Goal: Transaction & Acquisition: Register for event/course

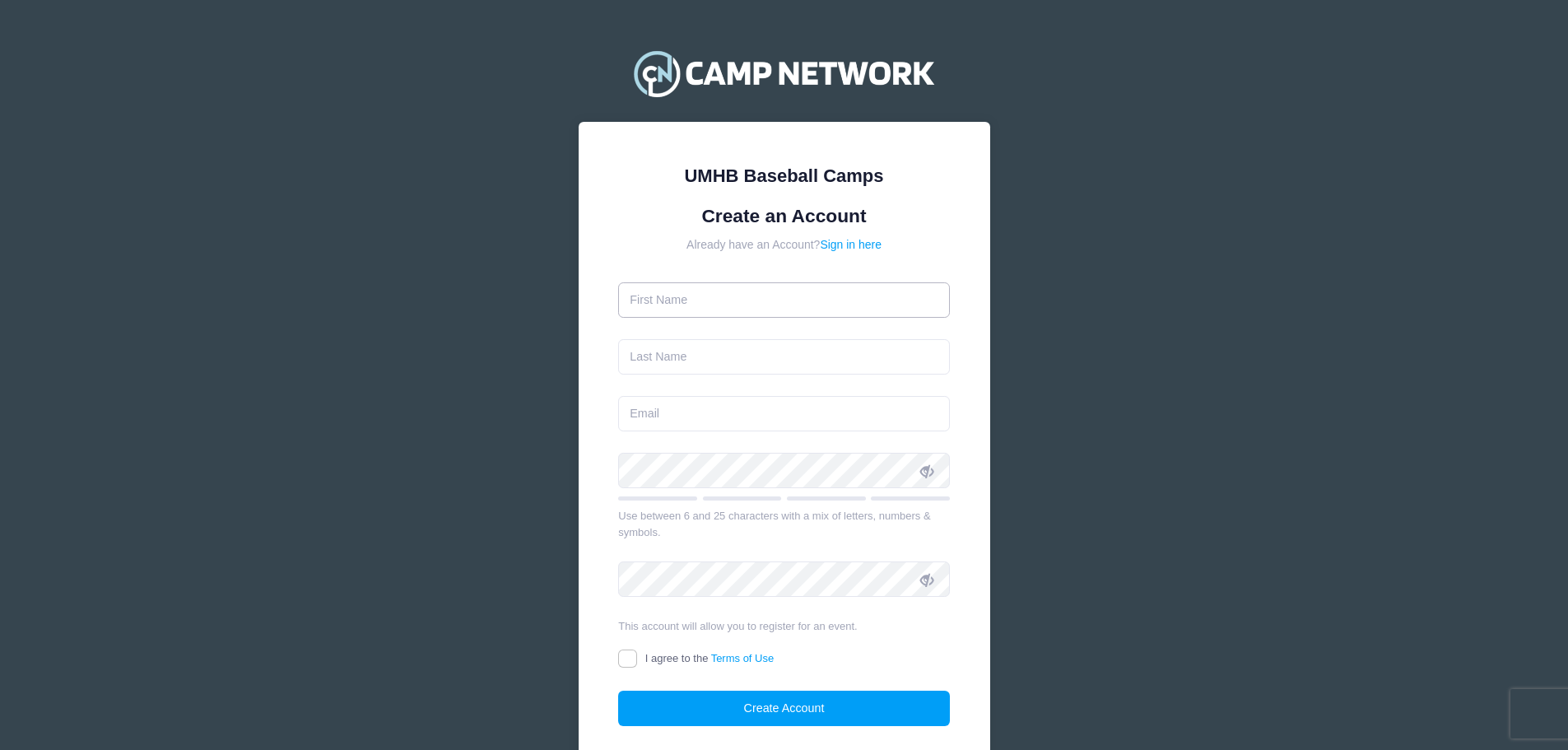
click at [723, 301] on input "text" at bounding box center [784, 300] width 332 height 35
type input "[PERSON_NAME]"
type input "[EMAIL_ADDRESS][DOMAIN_NAME]"
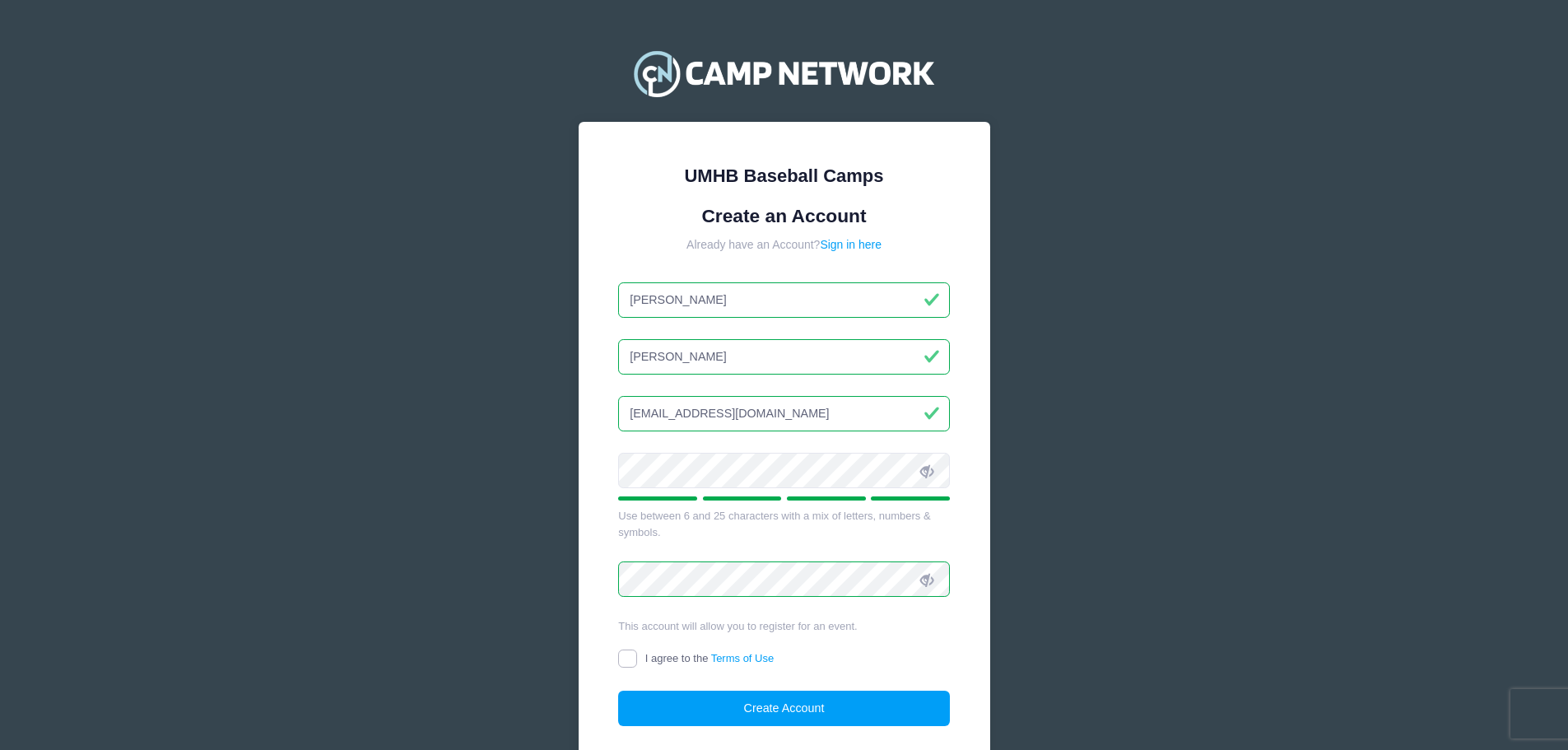
click at [627, 657] on input "I agree to the Terms of Use" at bounding box center [628, 659] width 19 height 19
checkbox input "true"
click at [675, 708] on button "Create Account" at bounding box center [784, 708] width 332 height 35
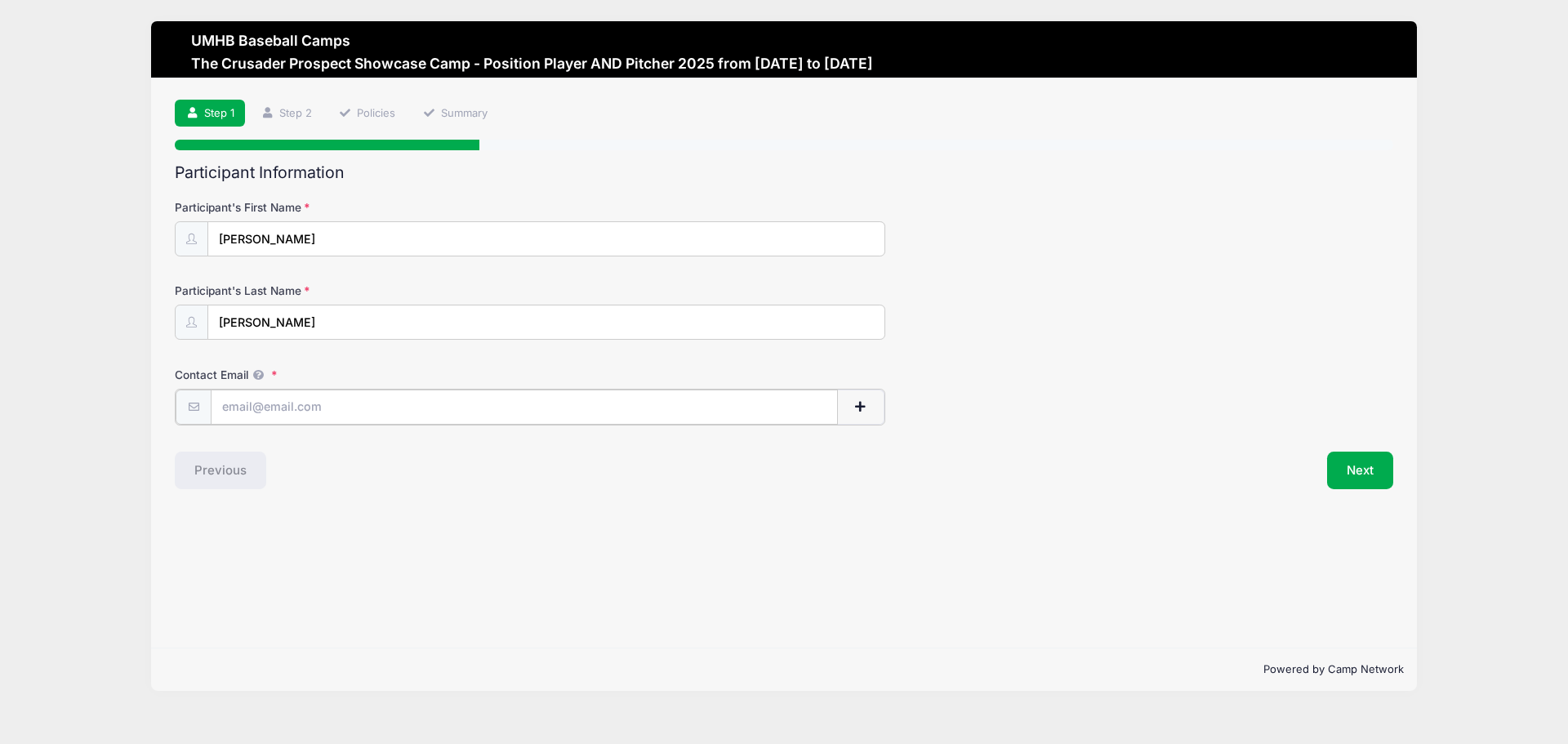
click at [392, 405] on input "Contact Email" at bounding box center [524, 407] width 628 height 35
type input "[EMAIL_ADDRESS][DOMAIN_NAME]"
click at [1365, 469] on button "Next" at bounding box center [1360, 469] width 66 height 38
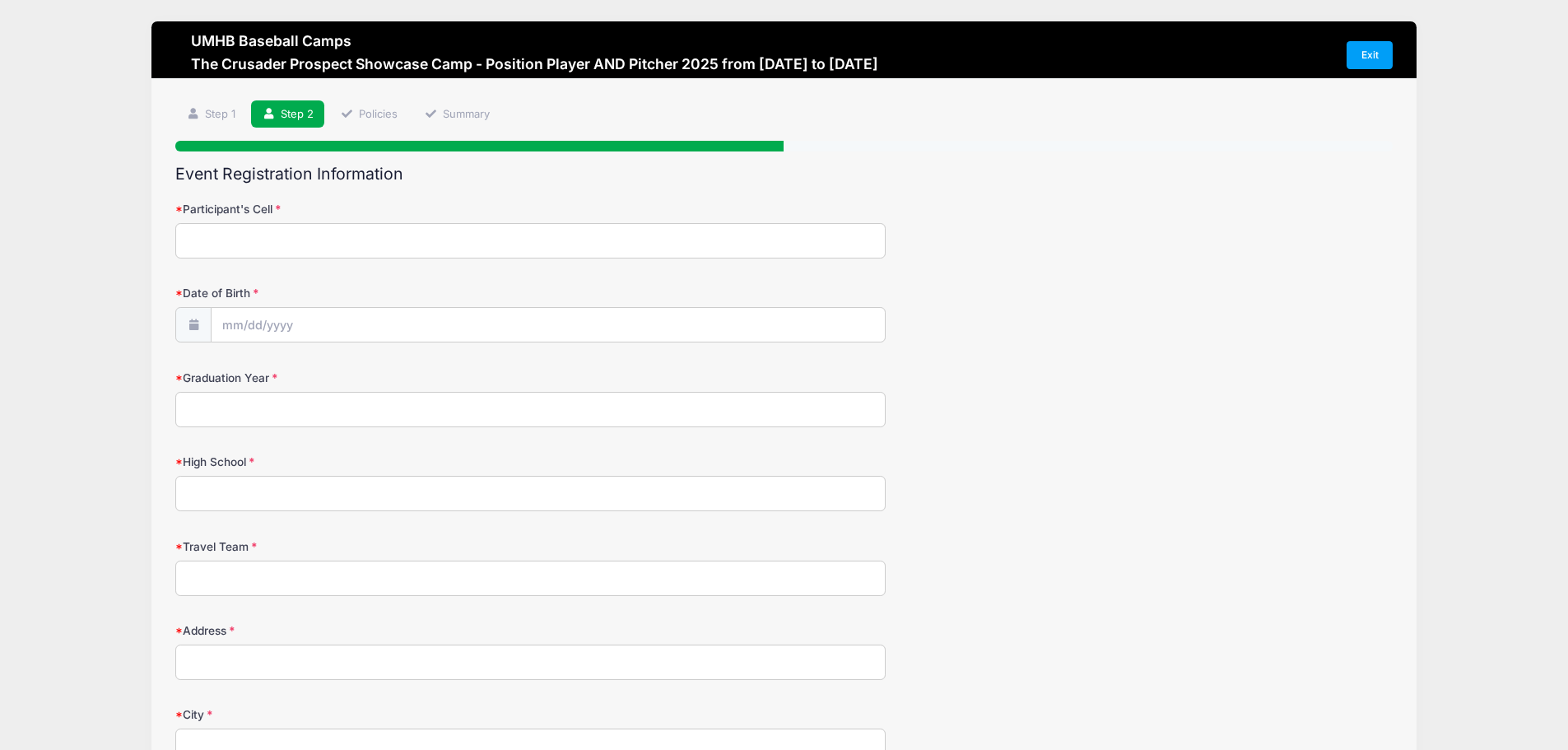
click at [269, 235] on input "Participant's Cell" at bounding box center [531, 240] width 711 height 35
type input "7132329677"
click at [300, 325] on input "Date of Birth" at bounding box center [548, 325] width 674 height 35
click at [283, 363] on select "January February March April May June July August September October November De…" at bounding box center [297, 370] width 74 height 21
select select "3"
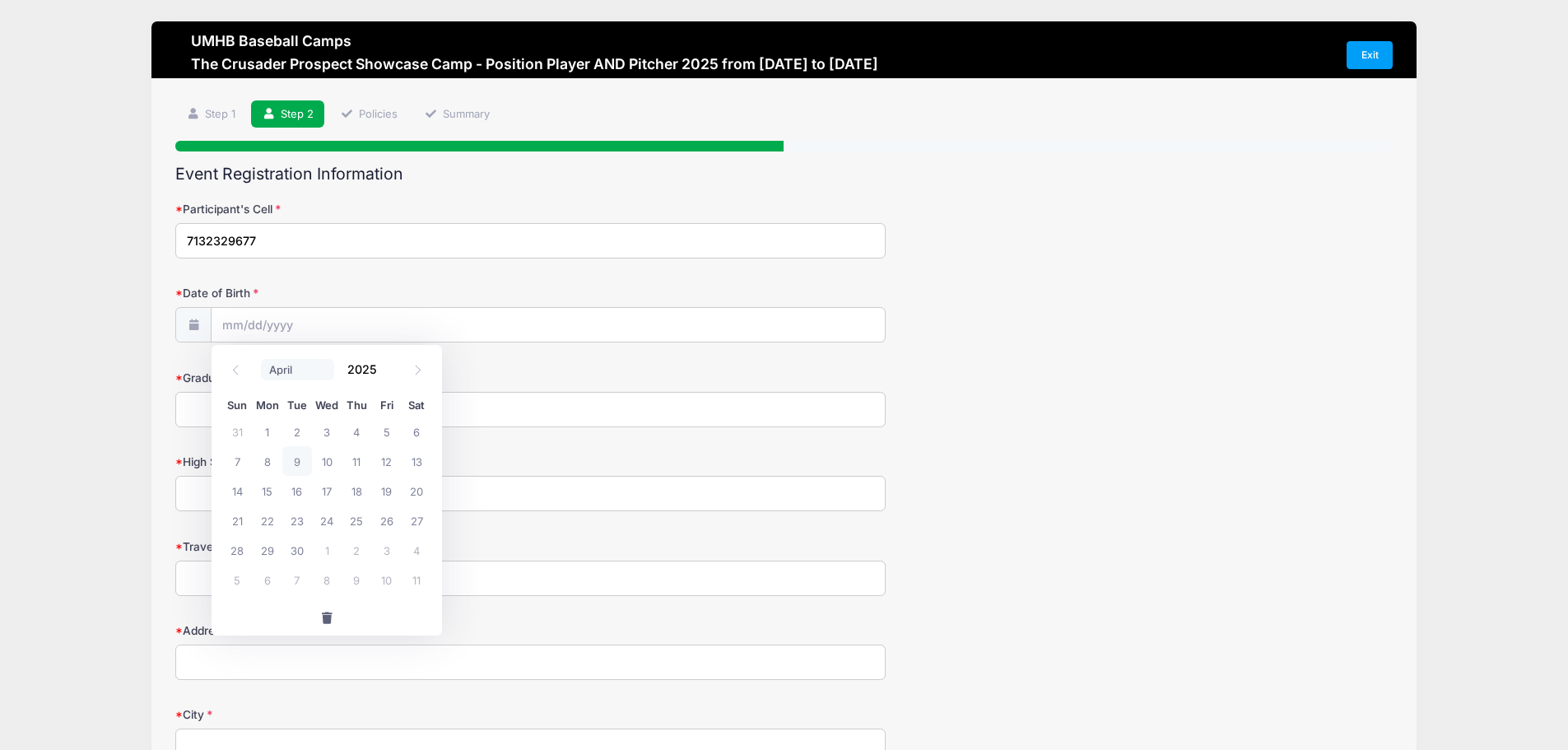
click at [261, 359] on select "January February March April May June July August September October November De…" at bounding box center [297, 370] width 74 height 21
click at [303, 463] on span "8" at bounding box center [297, 461] width 30 height 30
type input "04/08/2025"
click at [300, 326] on input "04/08/2025" at bounding box center [548, 325] width 674 height 35
click at [388, 374] on span at bounding box center [387, 375] width 11 height 12
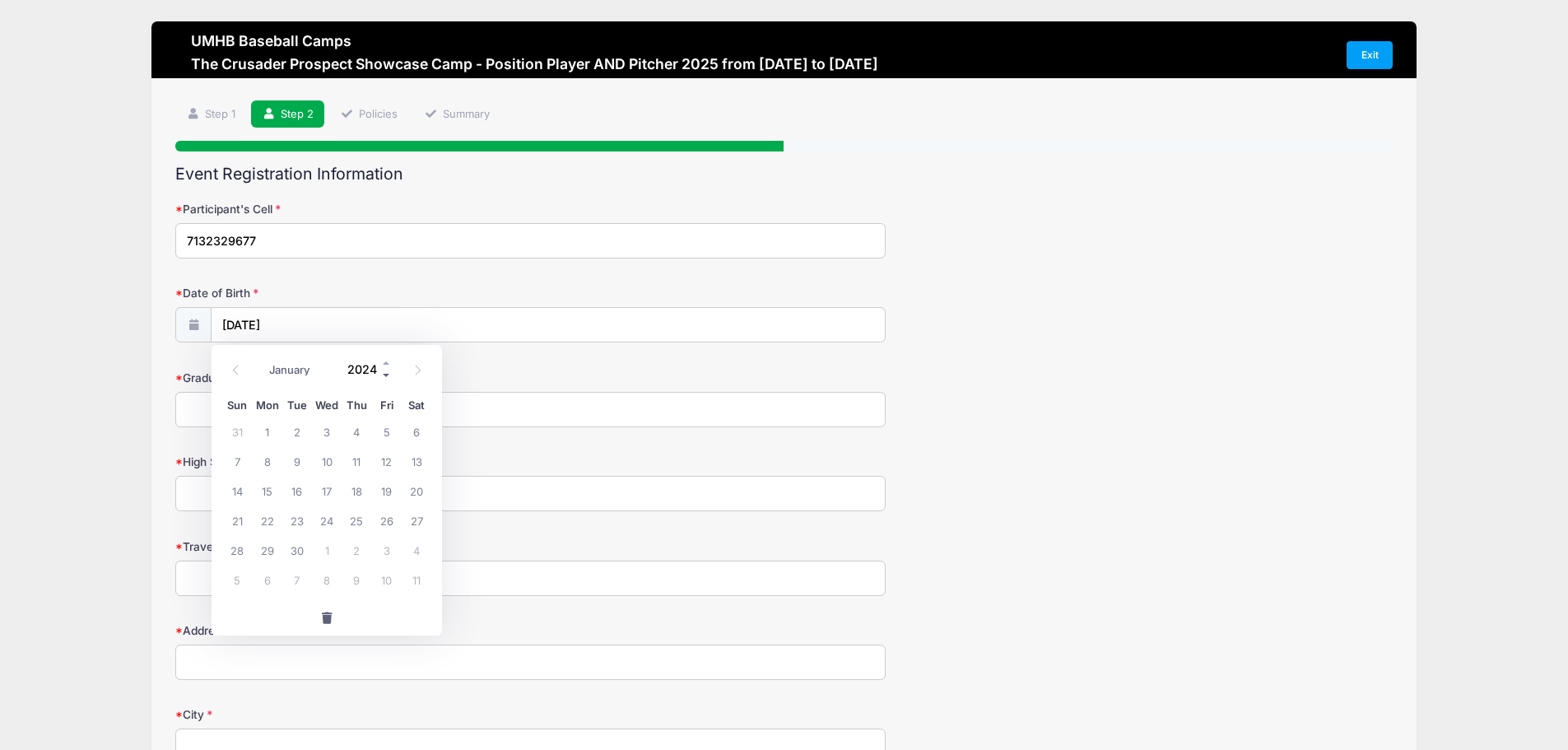
click at [388, 374] on span at bounding box center [387, 375] width 11 height 12
click at [387, 372] on span at bounding box center [387, 375] width 11 height 12
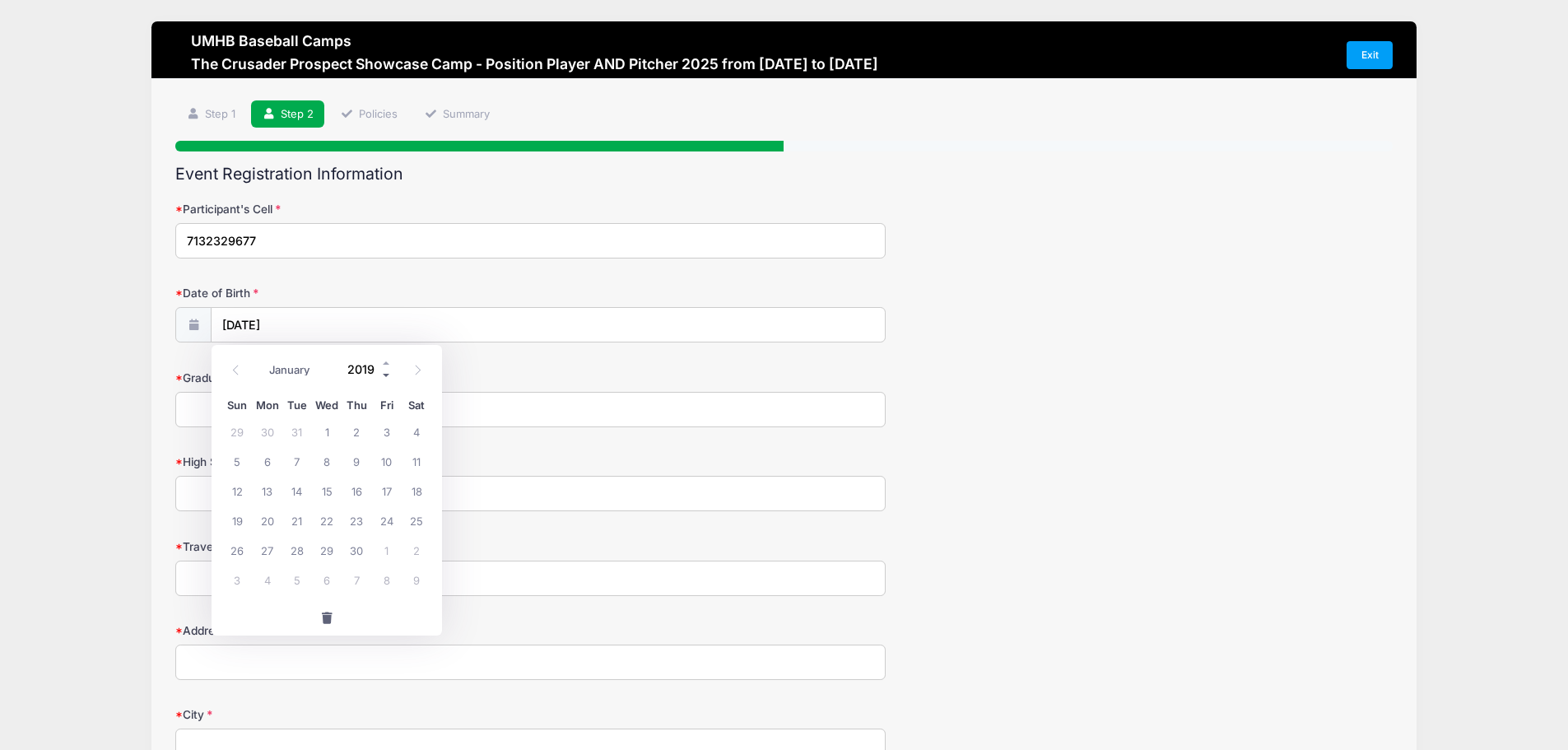
click at [387, 372] on span at bounding box center [387, 375] width 11 height 12
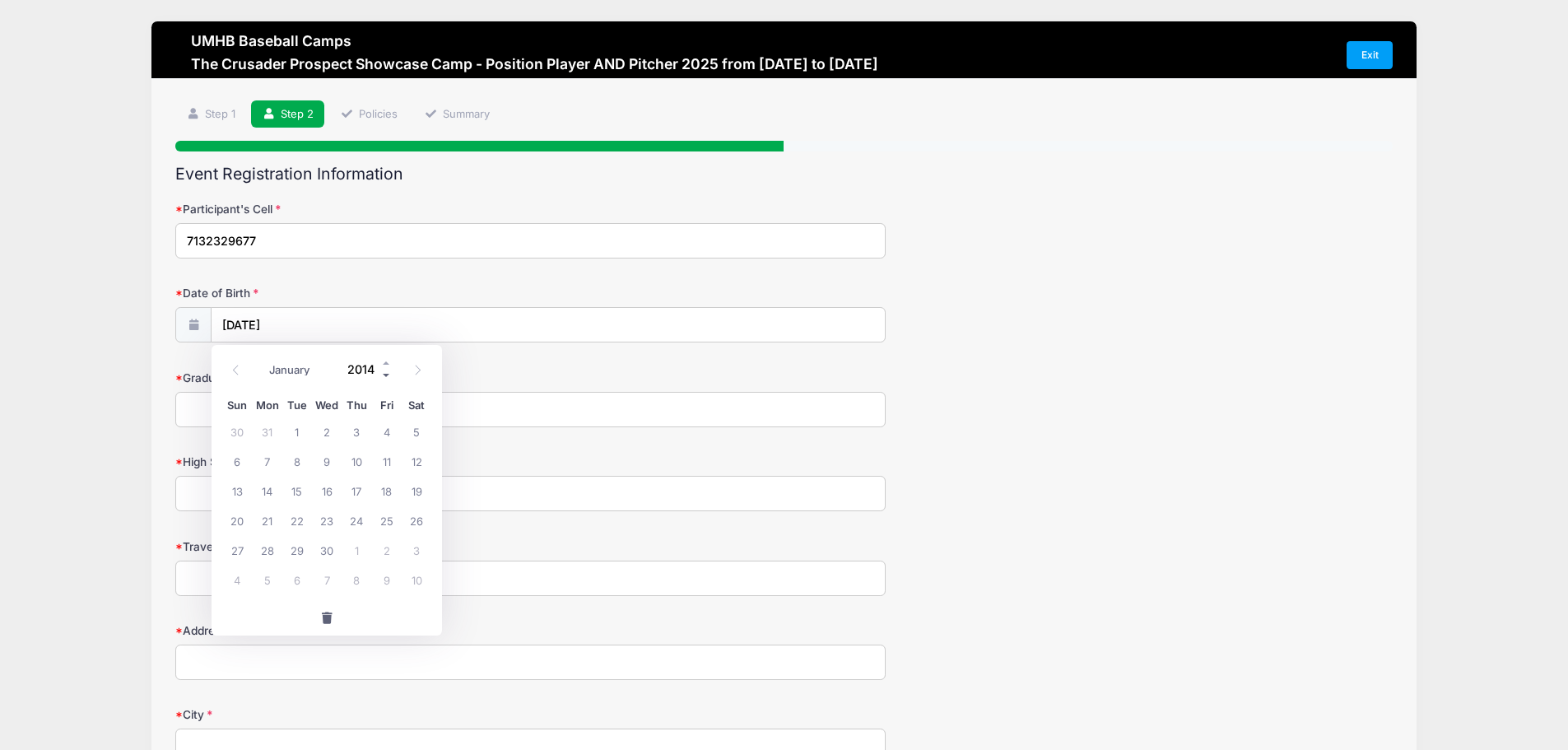
click at [387, 372] on span at bounding box center [387, 375] width 11 height 12
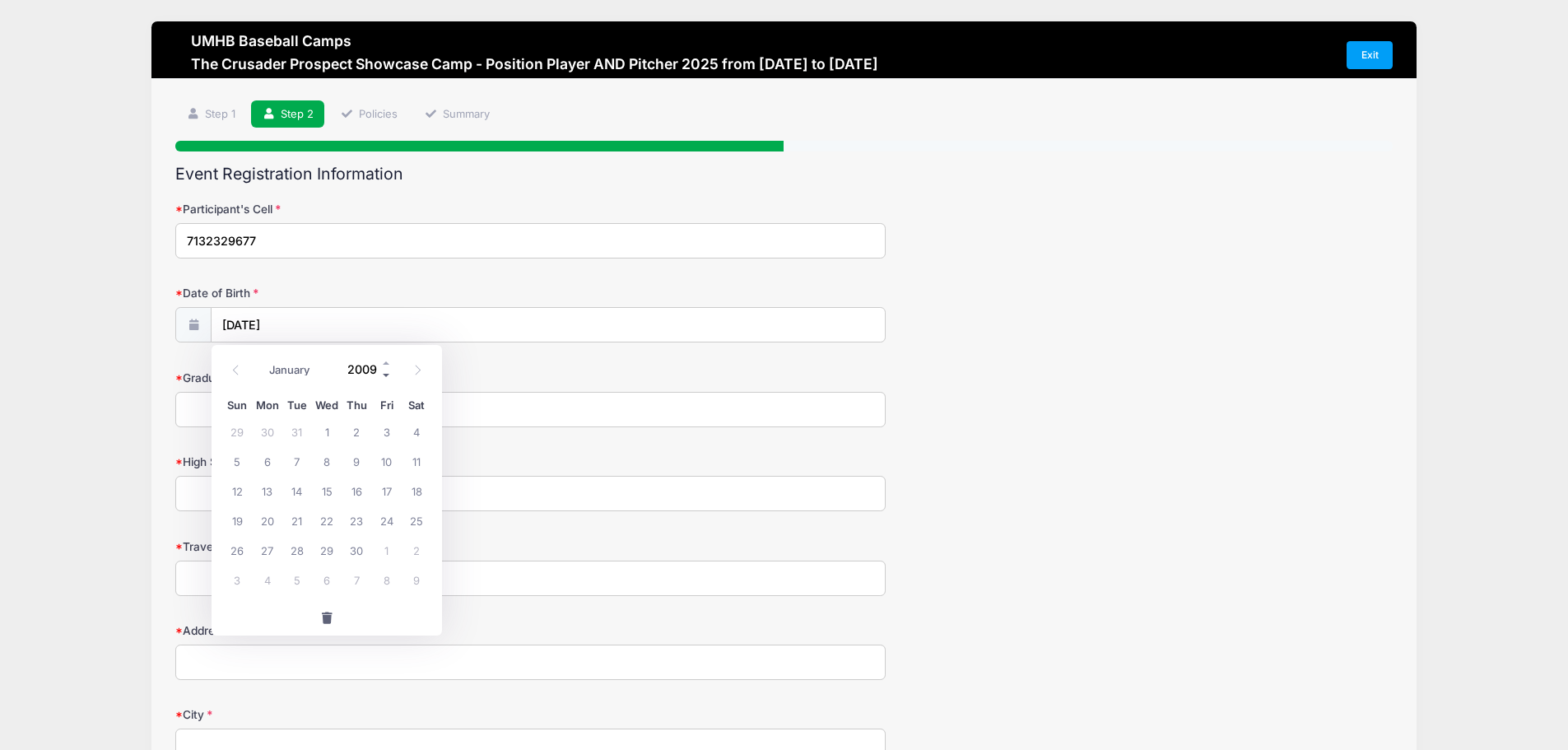
click at [387, 372] on span at bounding box center [387, 375] width 11 height 12
click at [511, 390] on div "Graduation Year" at bounding box center [784, 398] width 1217 height 57
click at [313, 322] on input "04/08/2025" at bounding box center [548, 325] width 674 height 35
click at [381, 374] on span at bounding box center [387, 375] width 11 height 12
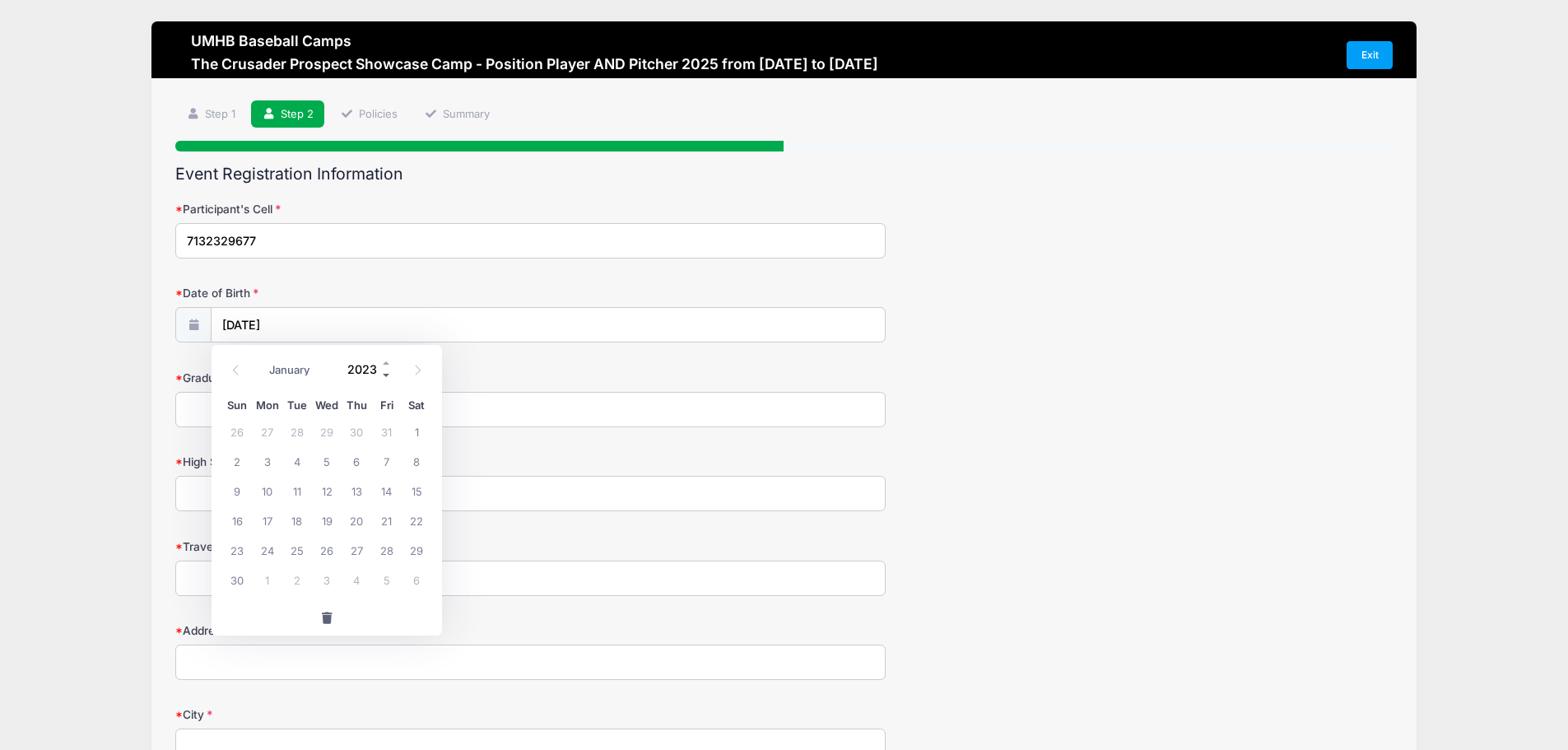
click at [381, 374] on span at bounding box center [387, 375] width 11 height 12
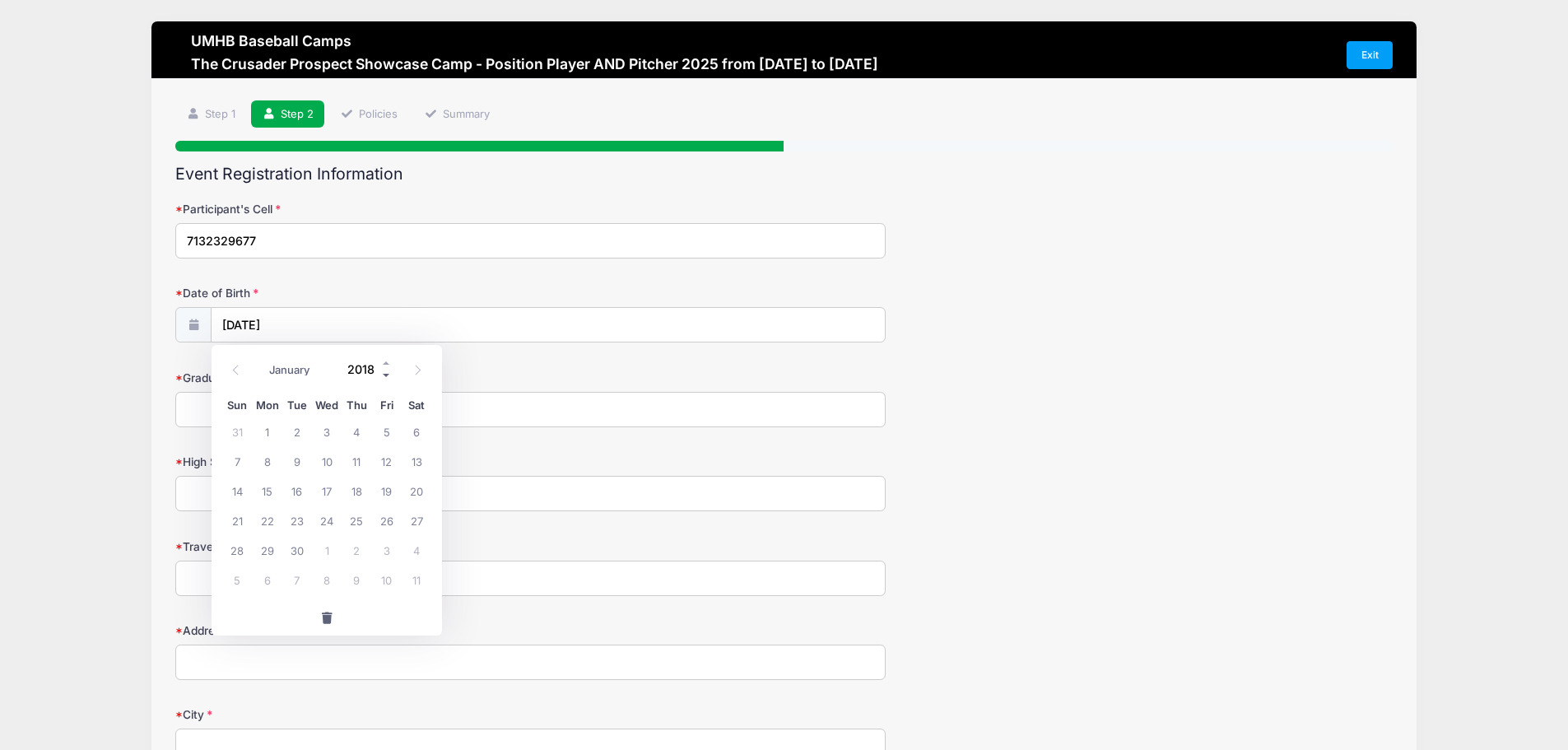
click at [381, 374] on span at bounding box center [387, 375] width 11 height 12
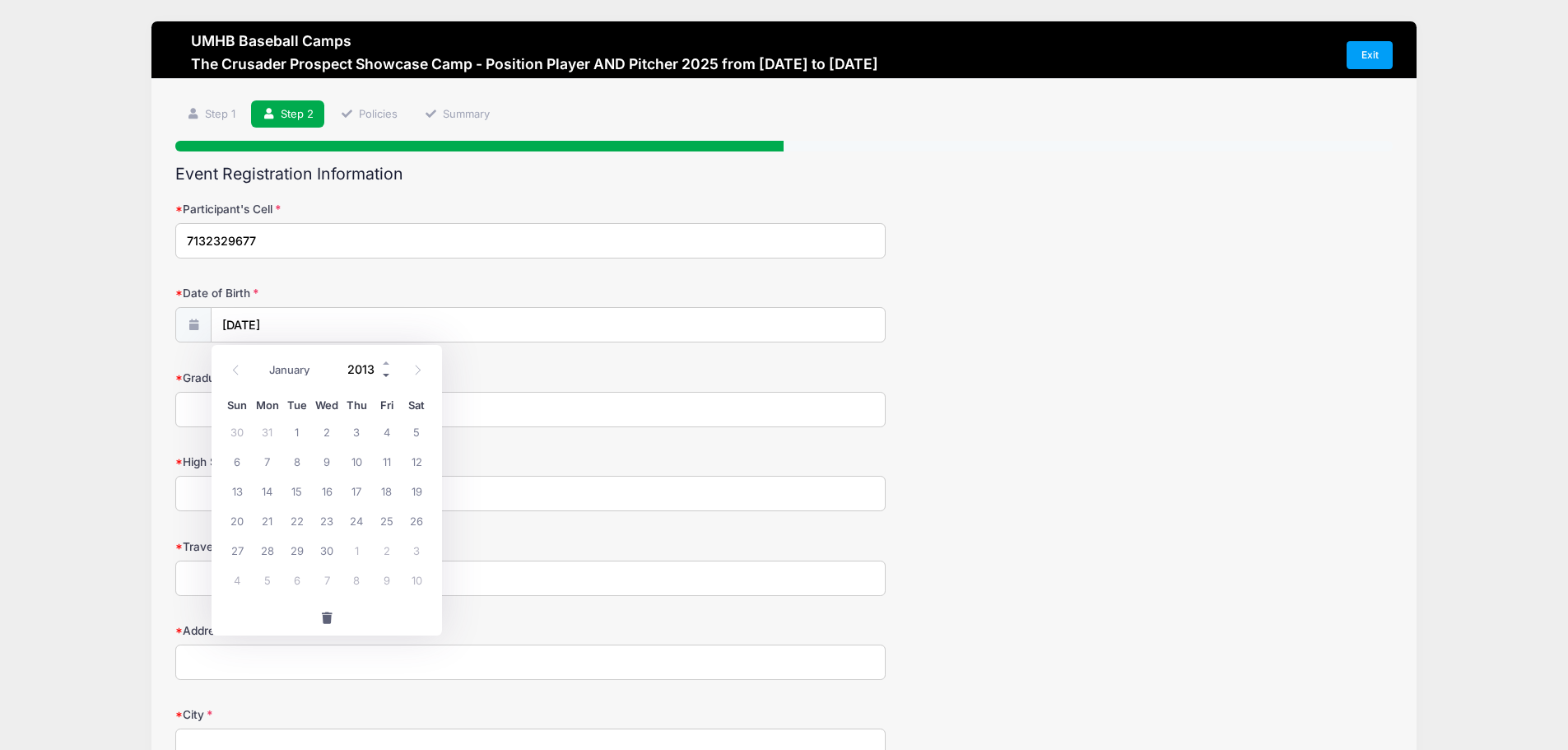
click at [381, 374] on span at bounding box center [387, 375] width 11 height 12
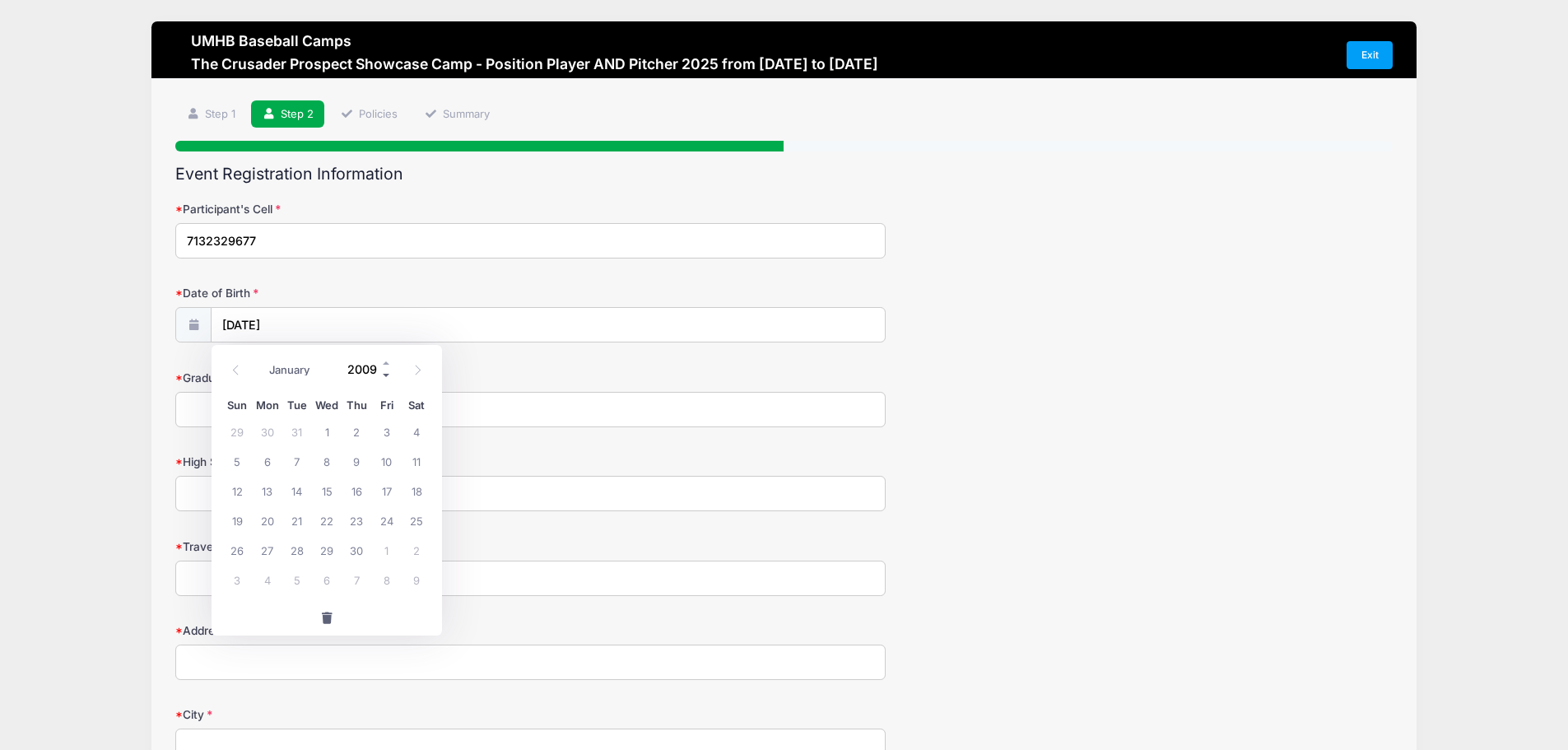
type input "2008"
click at [308, 463] on span "8" at bounding box center [297, 461] width 30 height 30
type input "04/08/2008"
click at [262, 405] on input "Graduation Year" at bounding box center [531, 409] width 711 height 35
type input "2026"
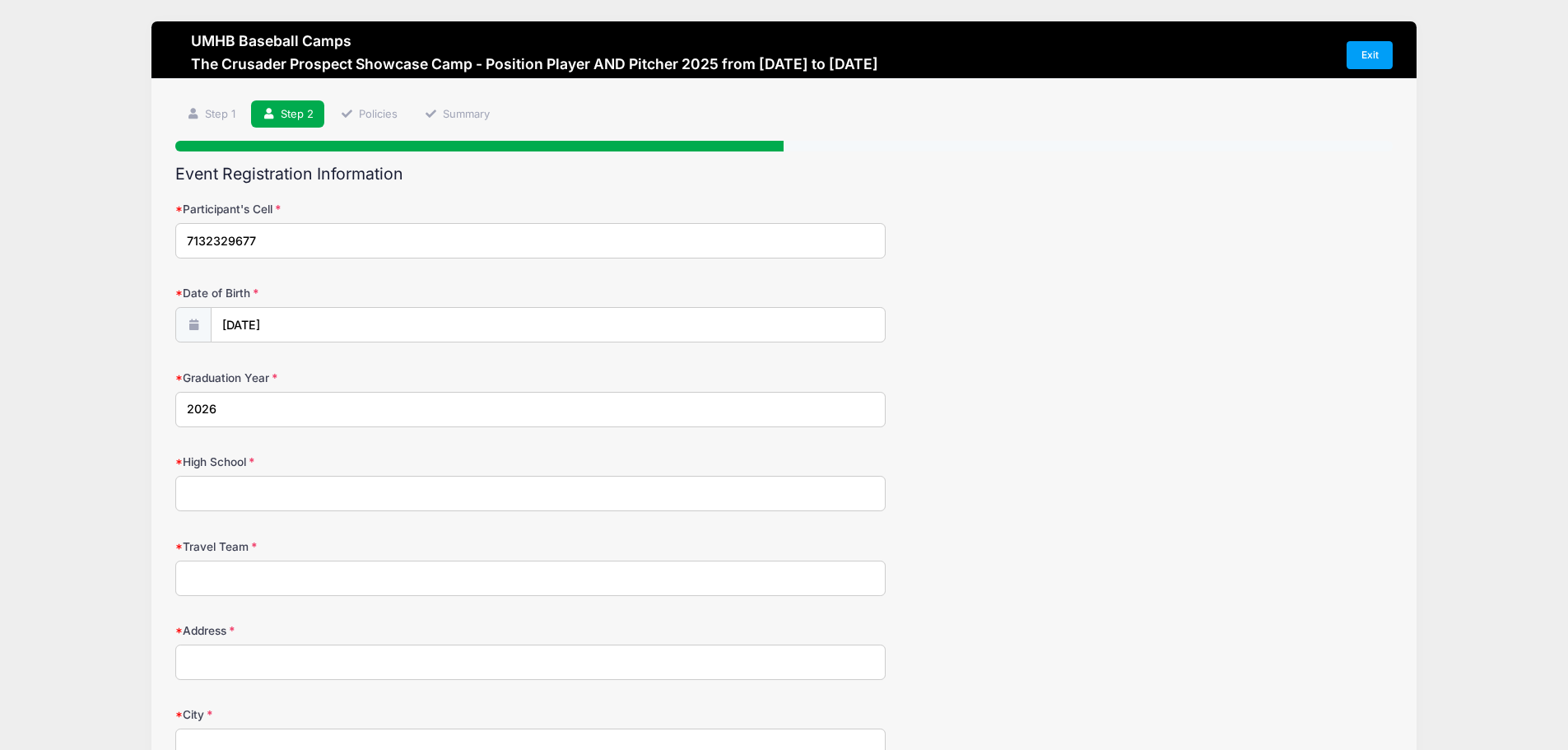
click at [206, 478] on input "High School" at bounding box center [531, 493] width 711 height 35
type input "Stratford"
click at [237, 580] on input "Travel Team" at bounding box center [531, 578] width 711 height 35
type input "None"
click at [247, 660] on input "Address" at bounding box center [531, 662] width 711 height 35
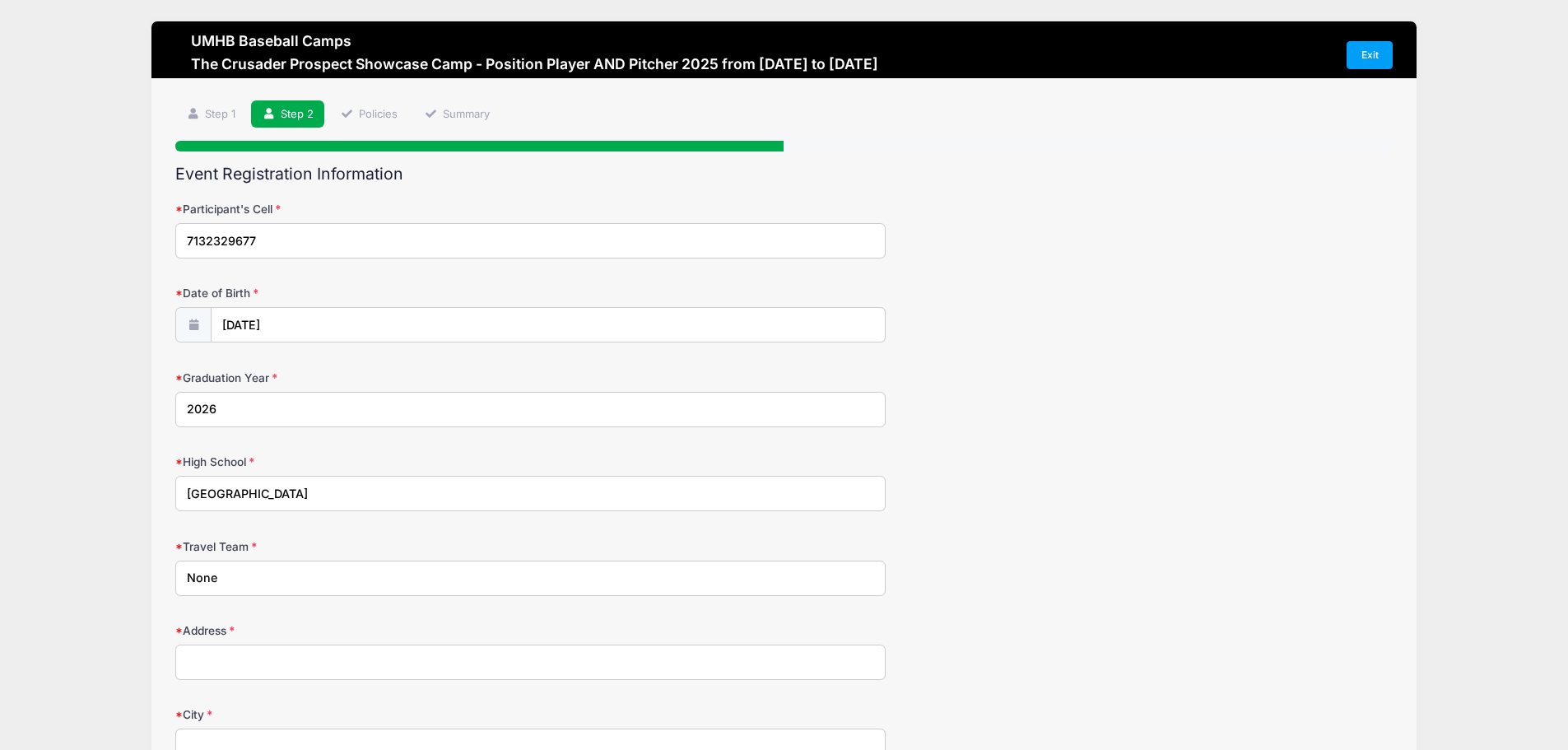
type input "14119 River Forest Dr"
type input "Houston"
select select "TX"
type input "77079"
type input "(281) 222-3882"
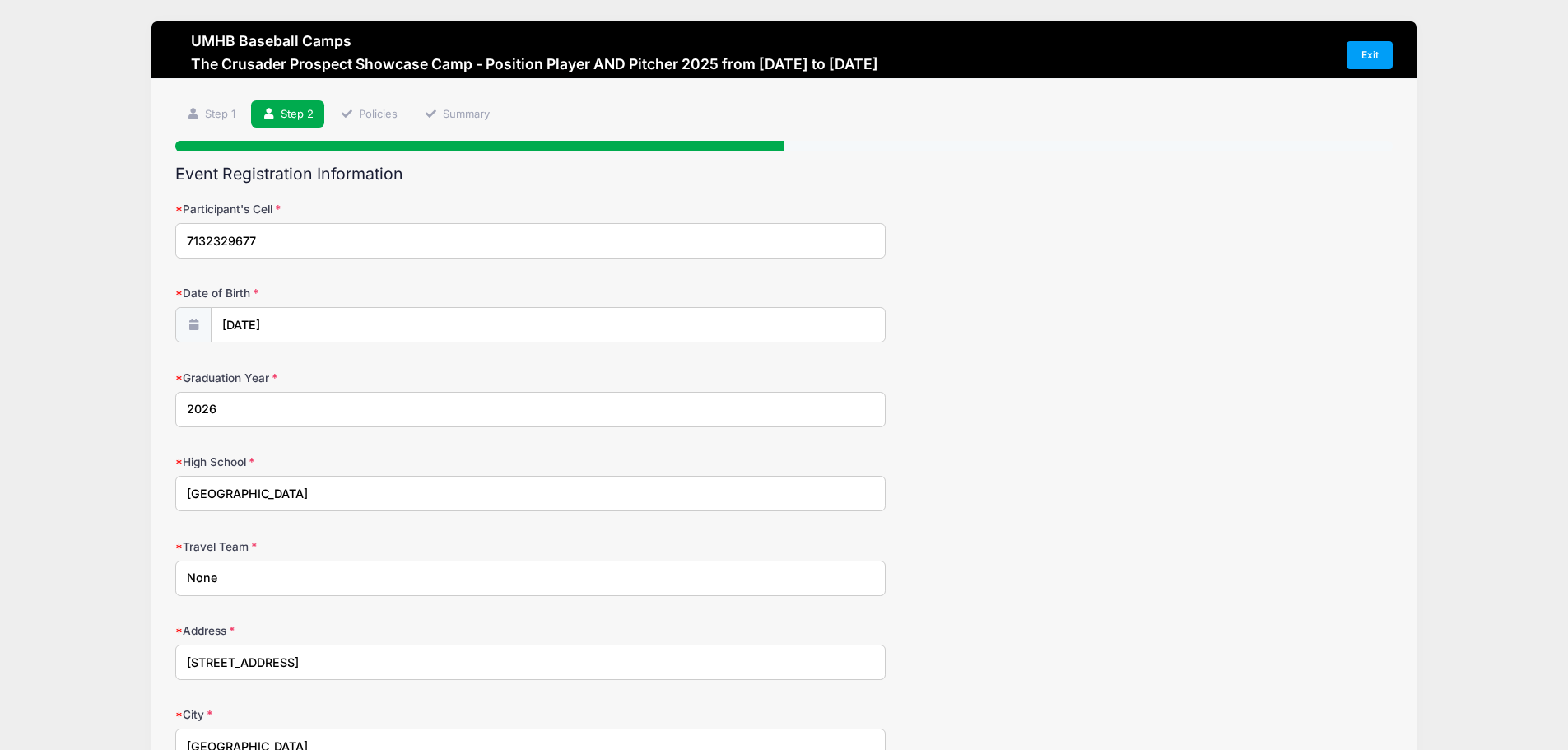
type input "[EMAIL_ADDRESS][DOMAIN_NAME]"
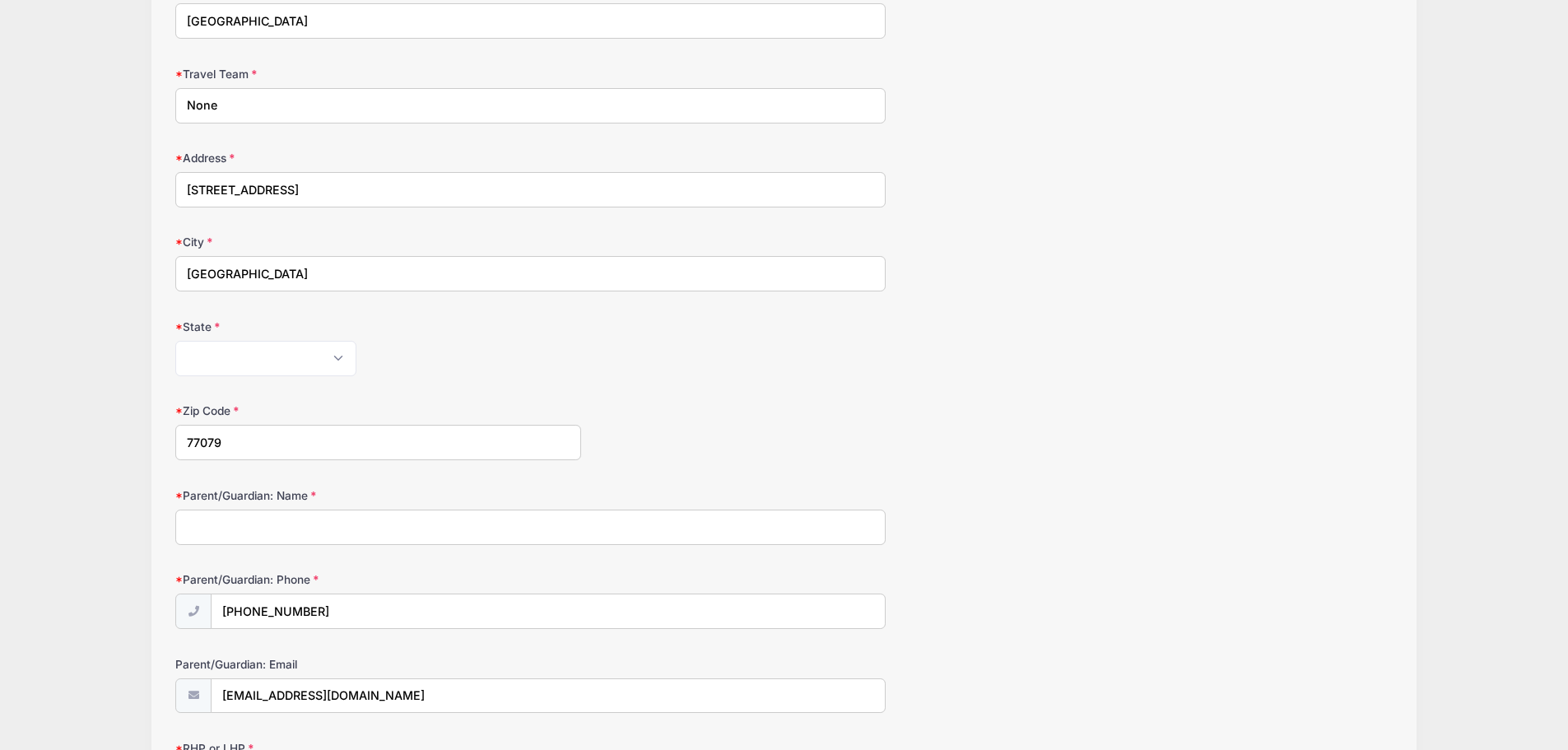
scroll to position [494, 0]
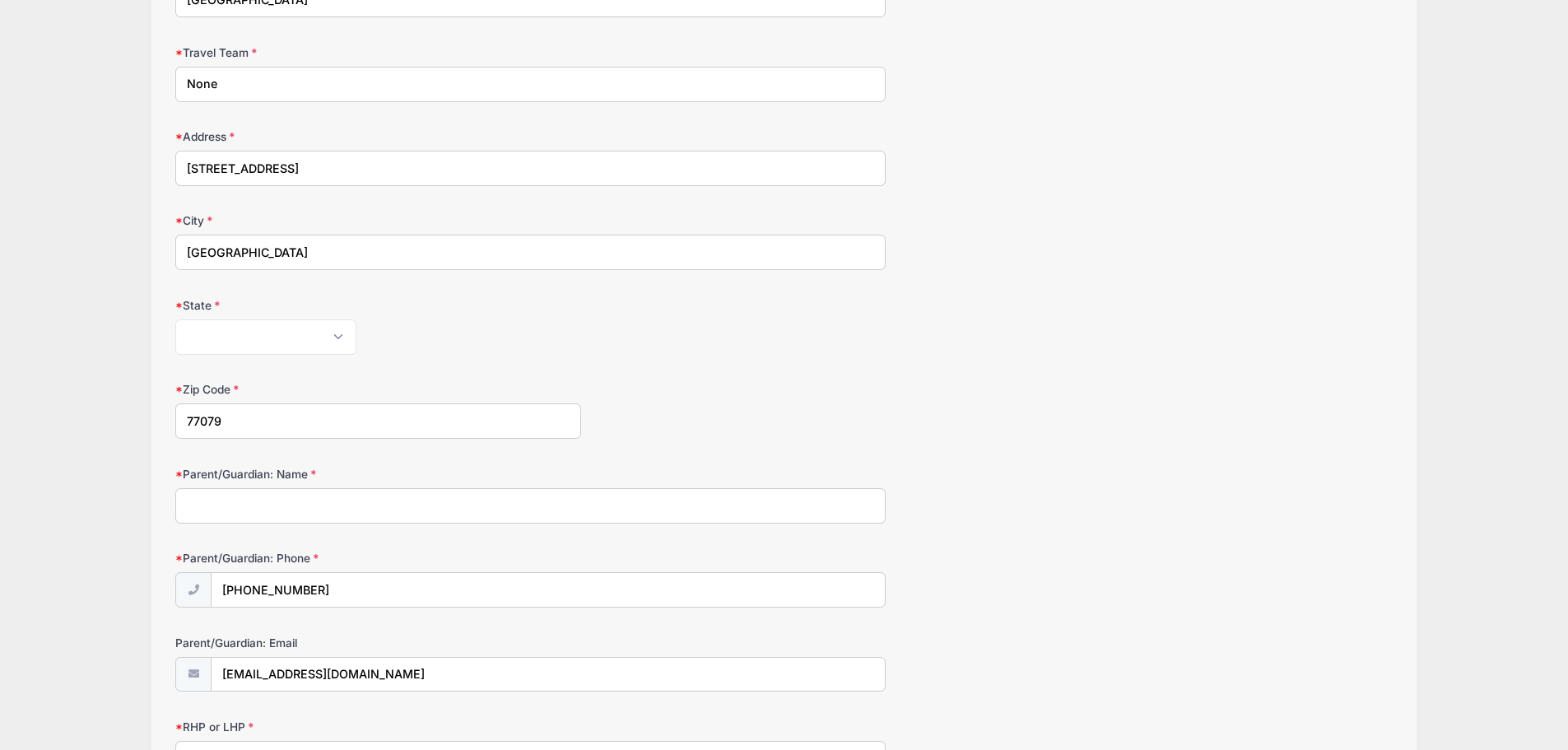
click at [250, 500] on input "Parent/Guardian: Name" at bounding box center [531, 505] width 711 height 35
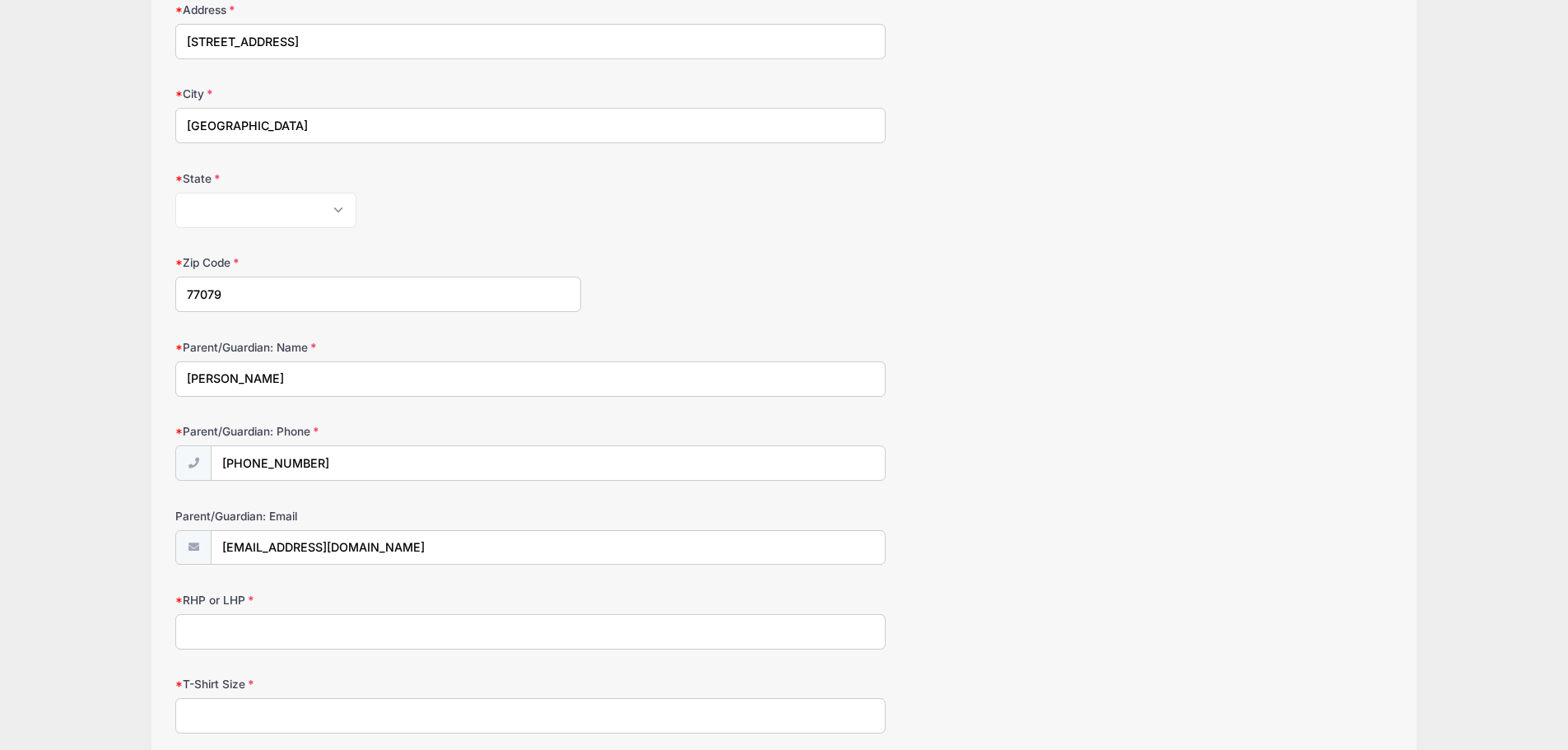
scroll to position [658, 0]
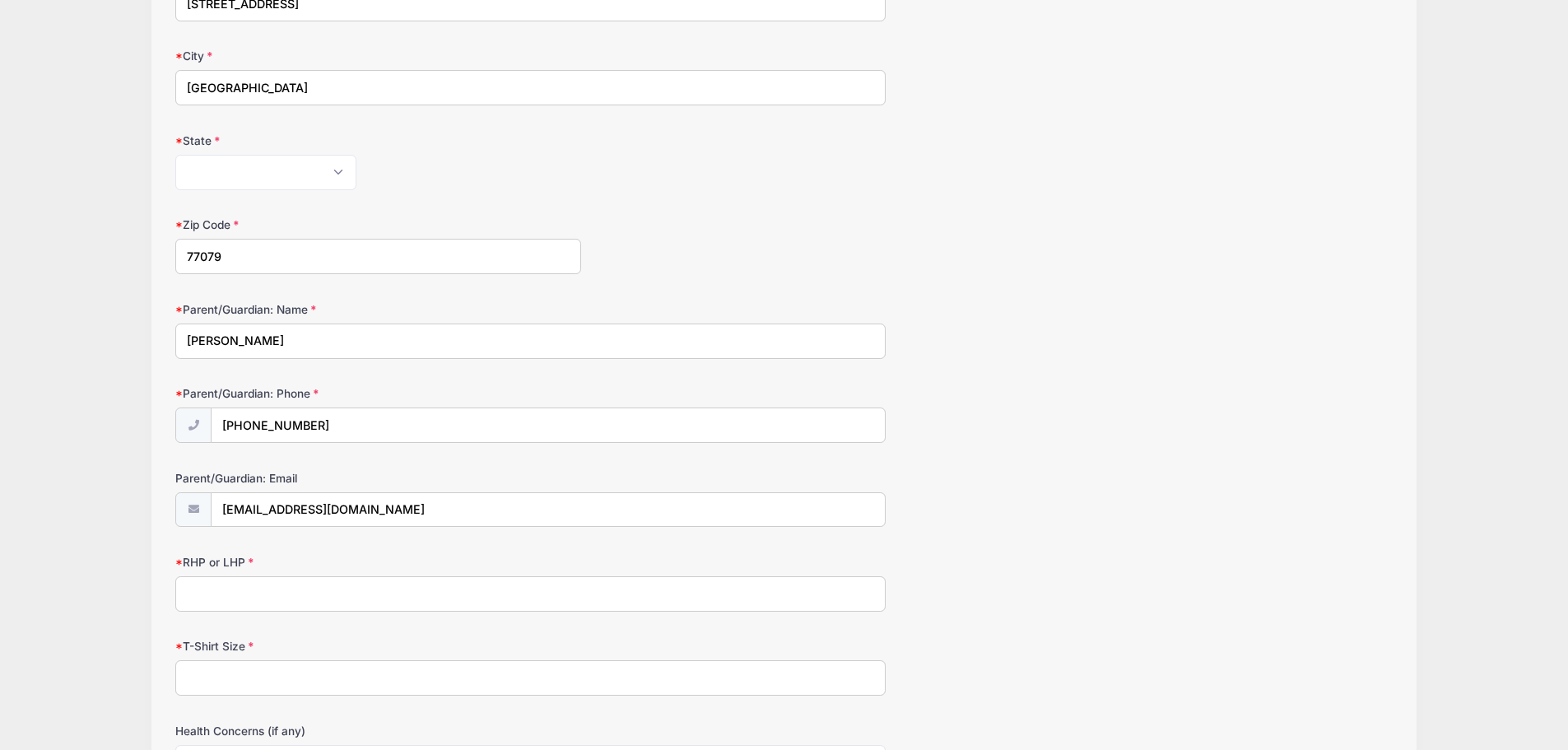
type input "Drew Szilagyi"
click at [222, 599] on input "RHP or LHP" at bounding box center [531, 593] width 711 height 35
click at [219, 687] on input "T-Shirt Size" at bounding box center [531, 677] width 711 height 35
type input "M"
click at [284, 583] on input "RHP or LHP" at bounding box center [531, 593] width 711 height 35
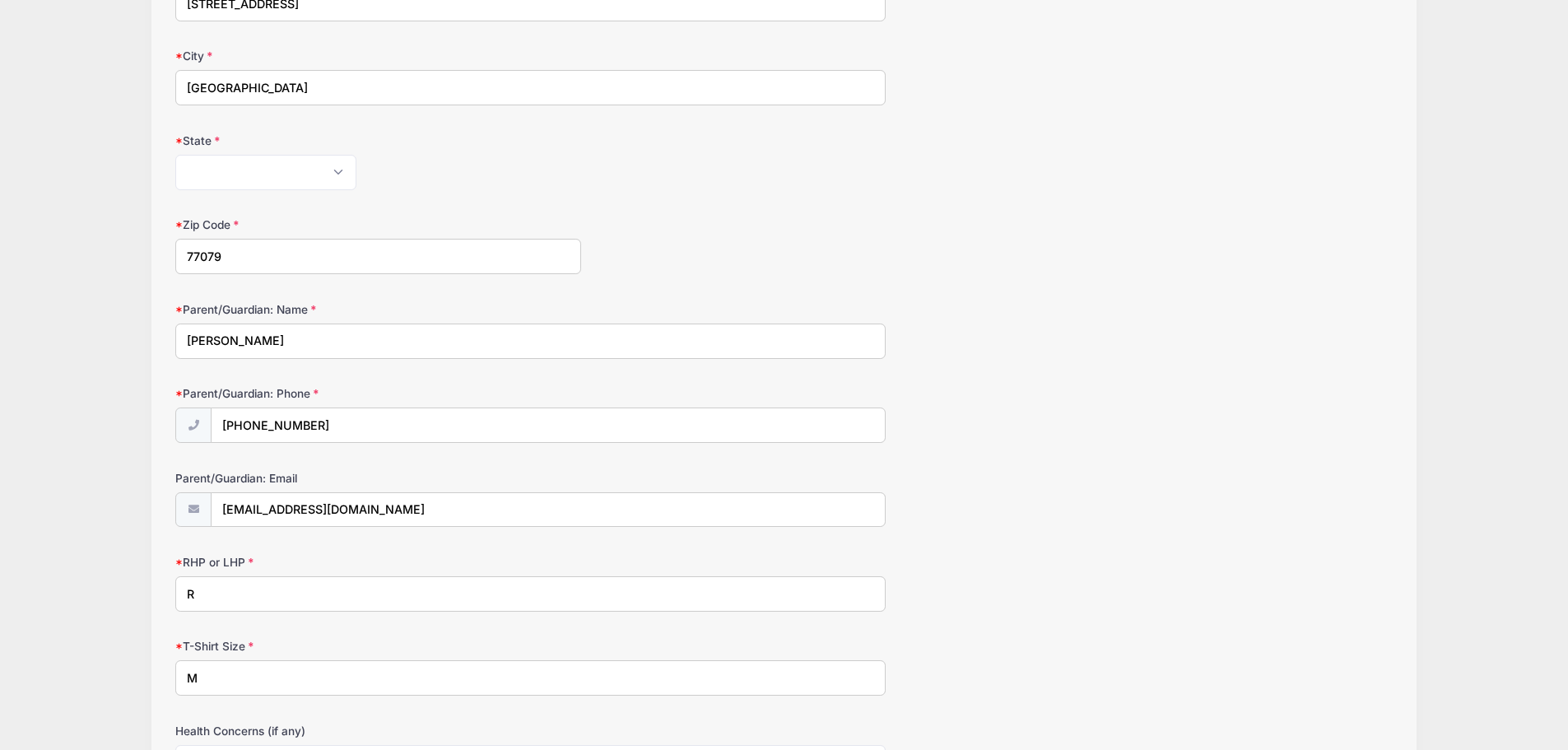
type input "R"
click at [74, 651] on div "UMHB Baseball Camps The Crusader Prospect Showcase Camp - Position Player AND P…" at bounding box center [784, 227] width 1519 height 1772
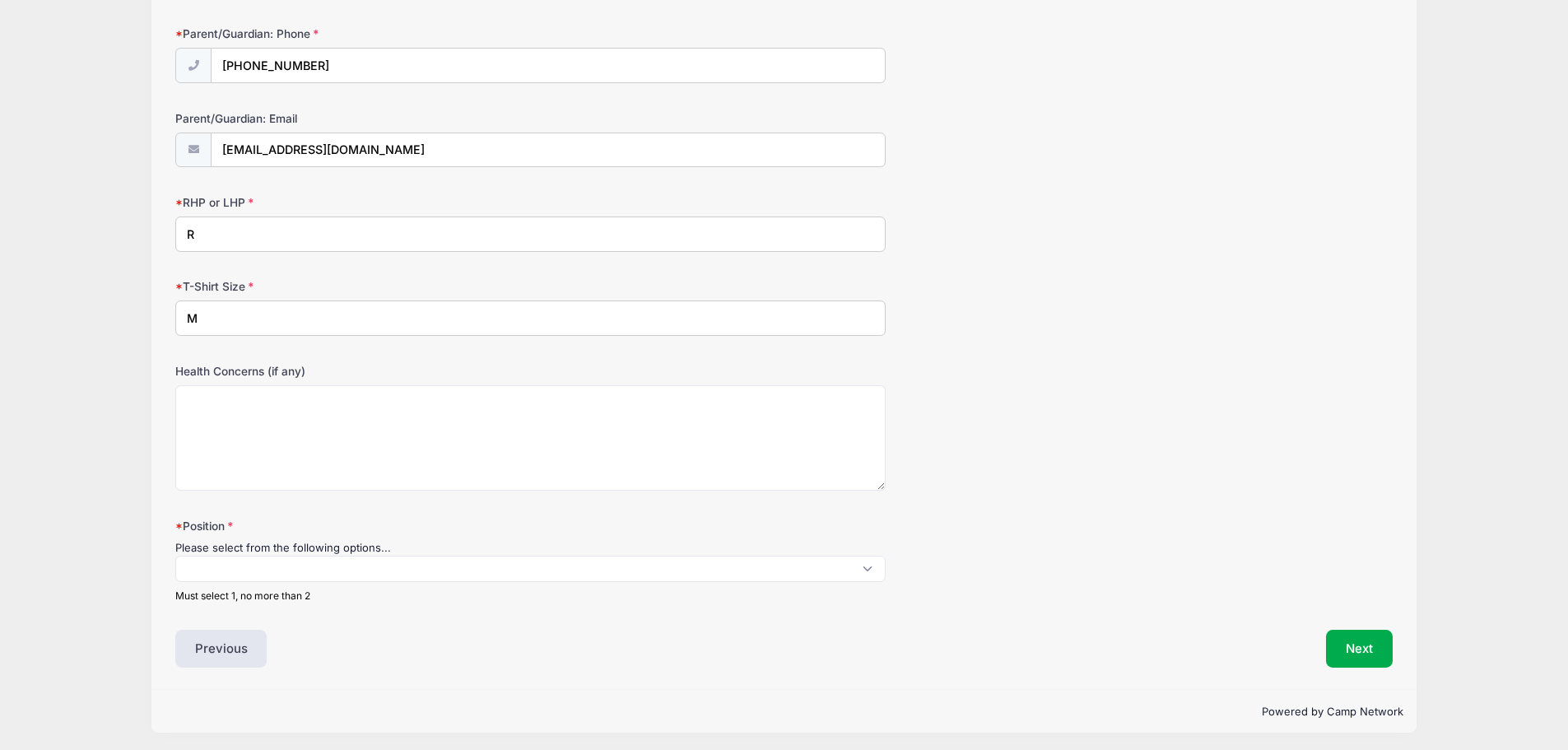
scroll to position [1022, 0]
click at [247, 559] on span at bounding box center [531, 565] width 711 height 27
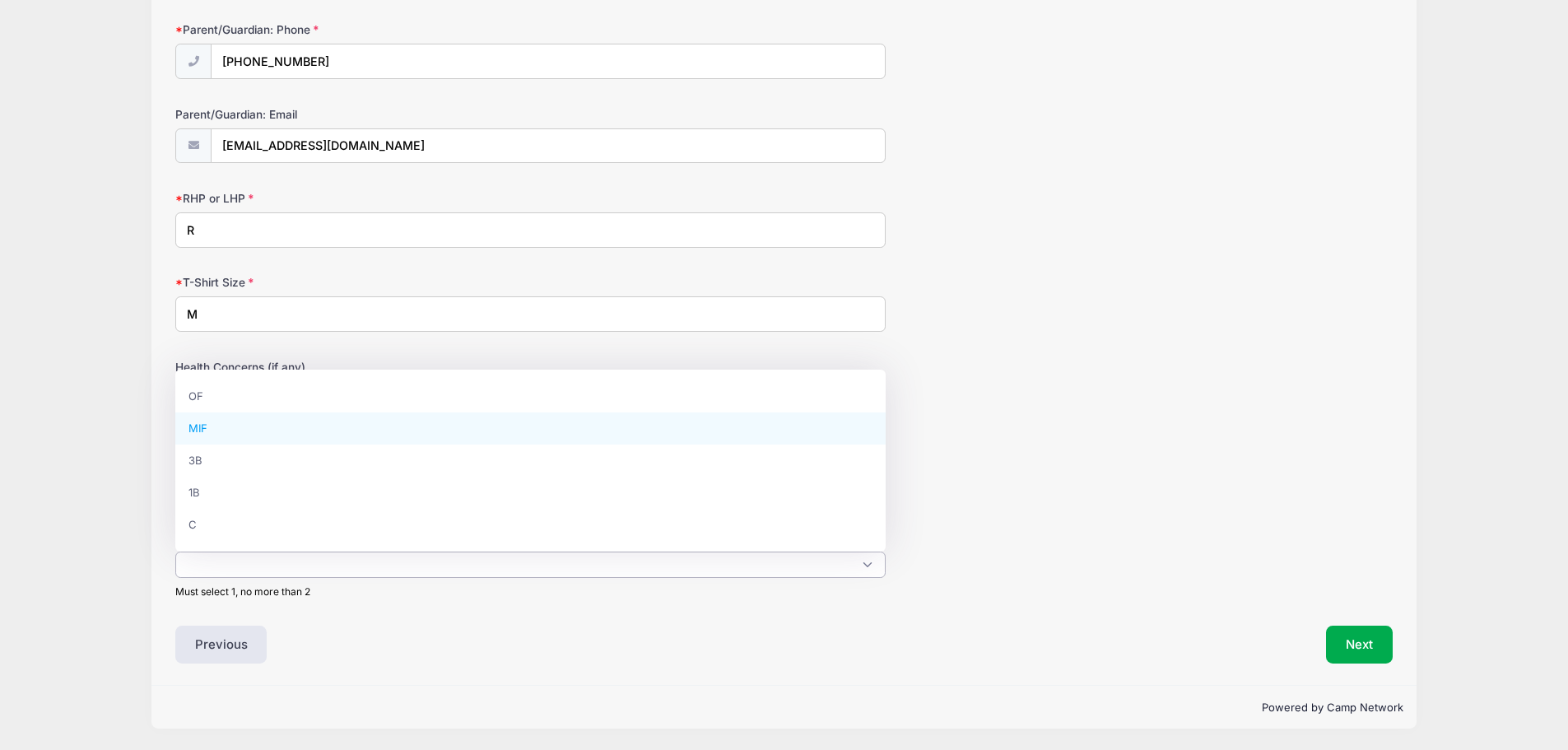
select select "MIF"
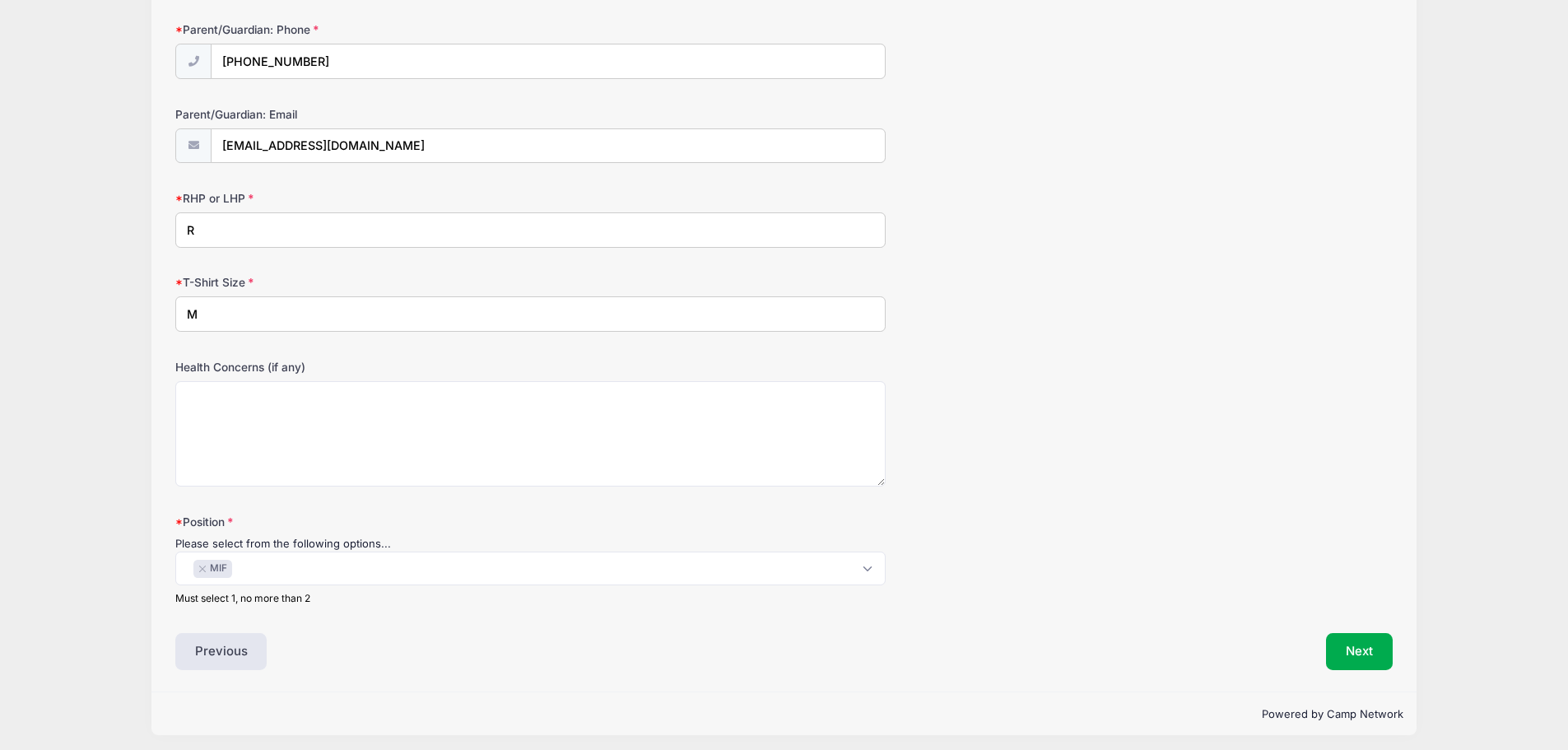
click at [411, 650] on div "Previous" at bounding box center [475, 653] width 616 height 38
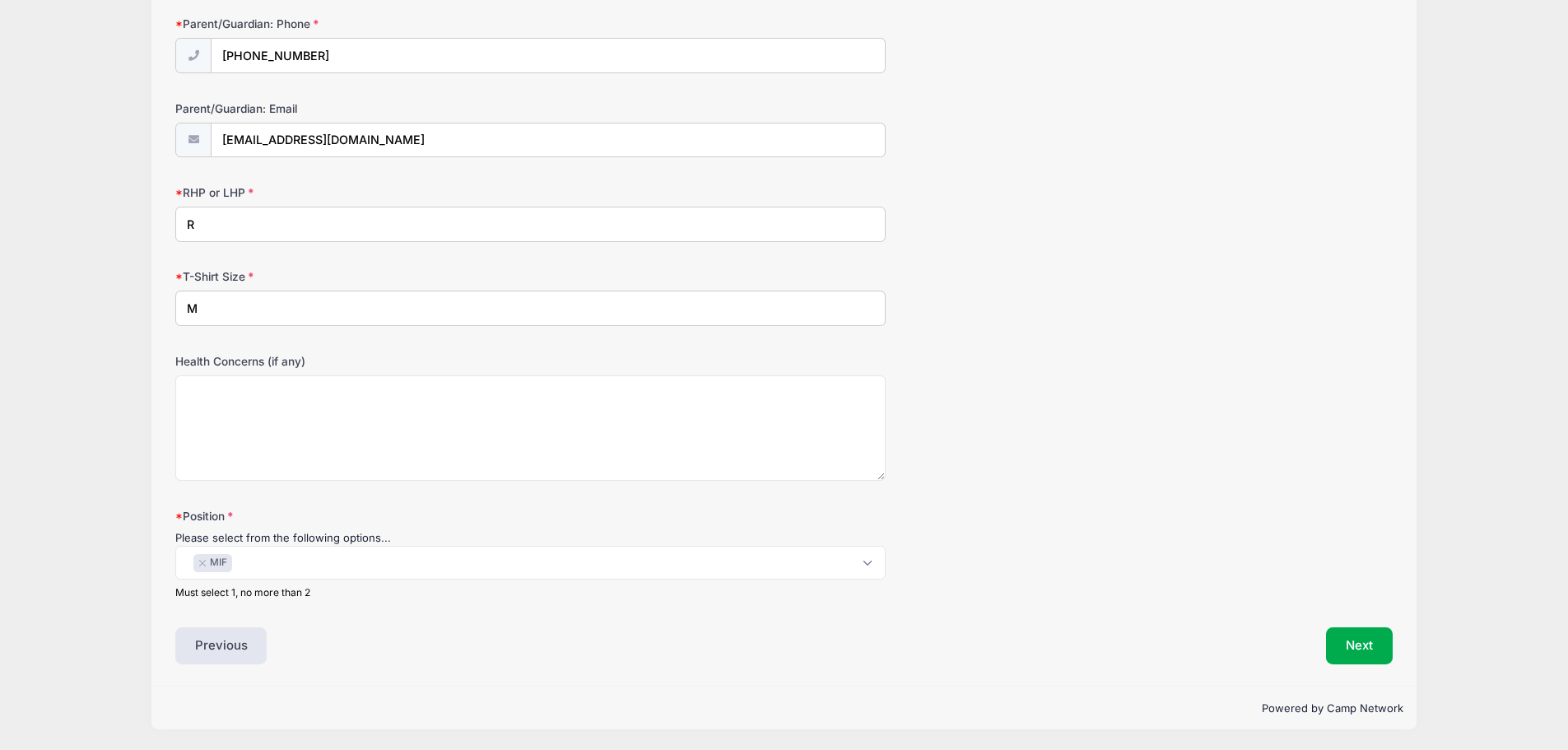
scroll to position [1029, 0]
click at [1353, 654] on button "Next" at bounding box center [1360, 646] width 67 height 38
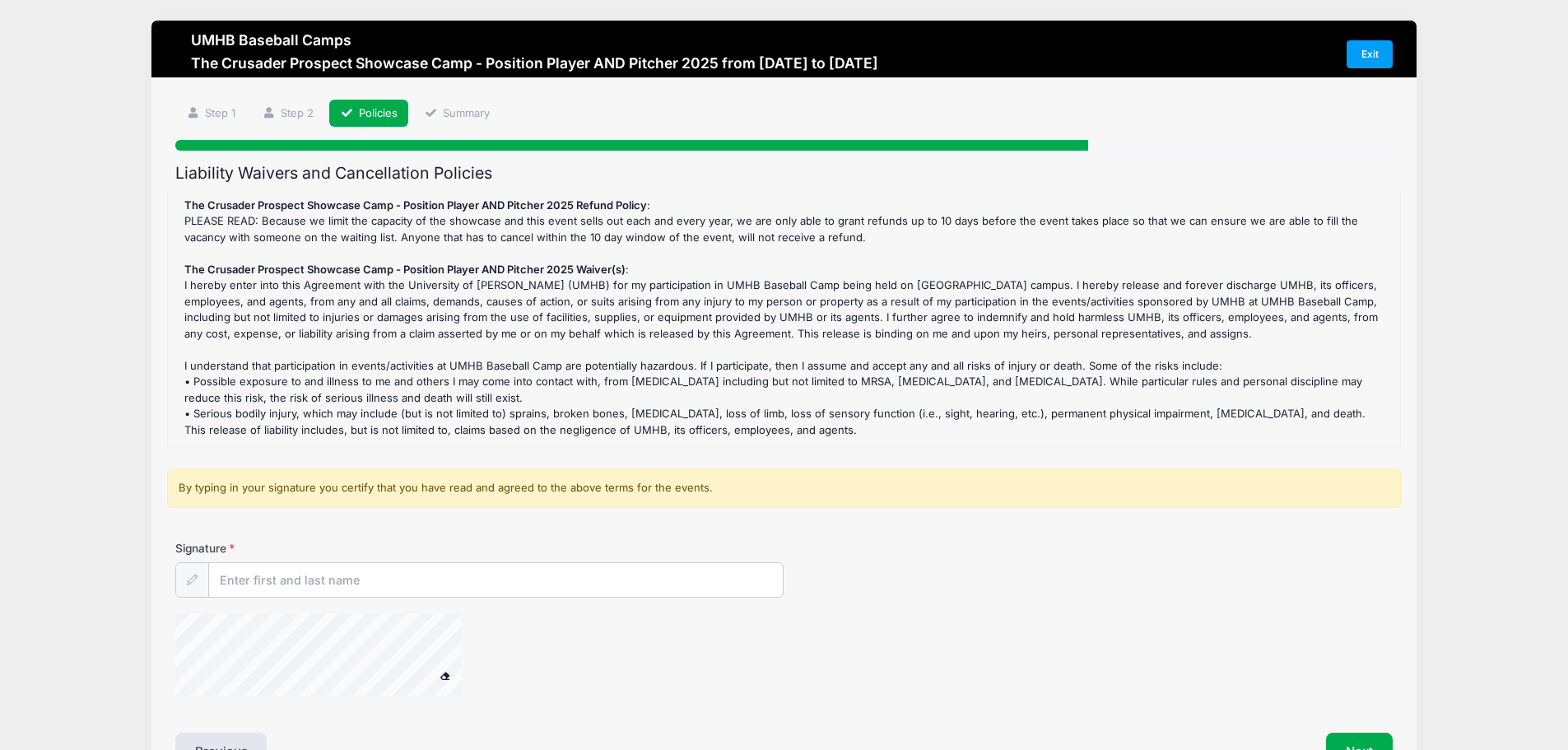
scroll to position [0, 0]
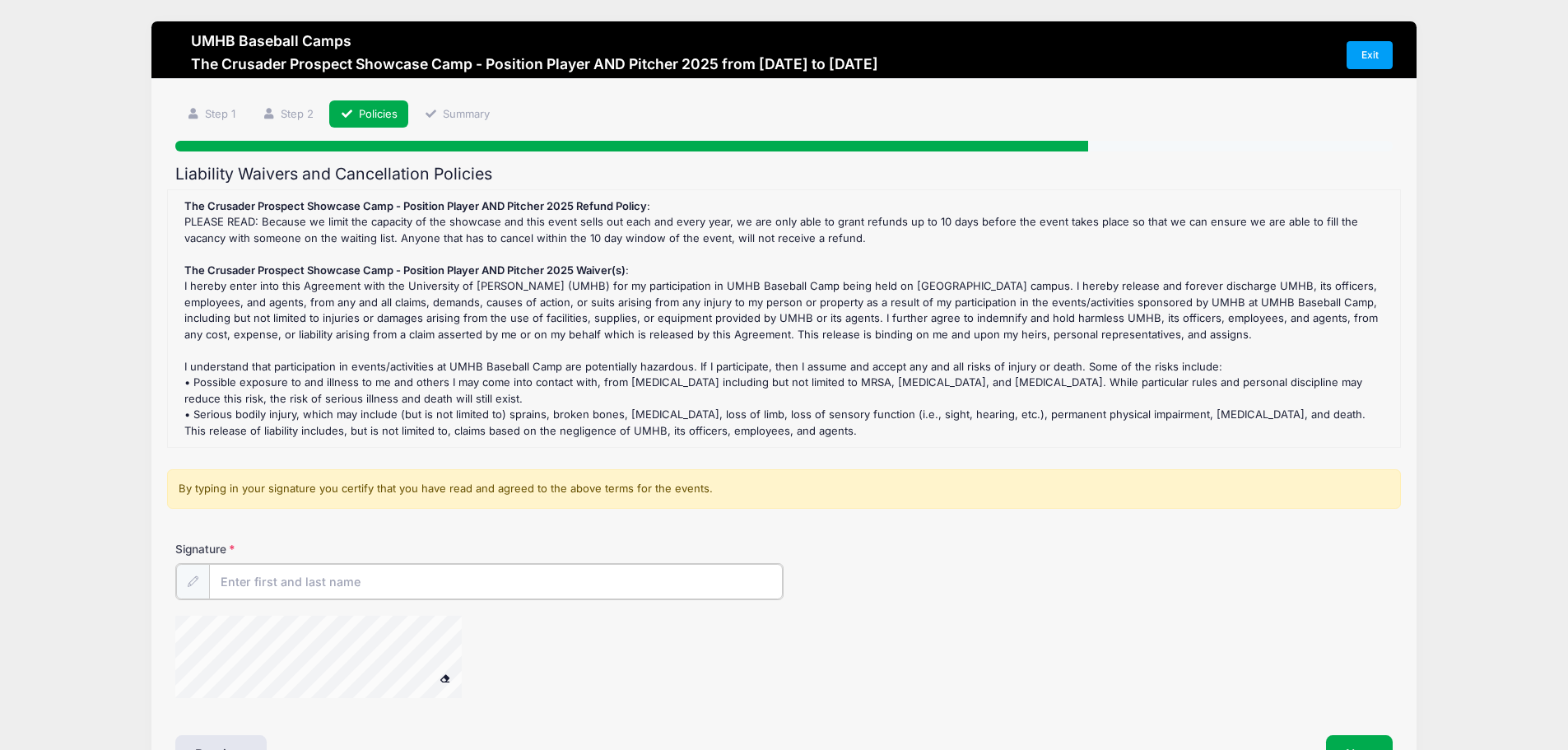
click at [434, 580] on input "Signature" at bounding box center [496, 581] width 574 height 35
type input "Drew C Szilagyi"
click at [592, 687] on div at bounding box center [582, 657] width 812 height 87
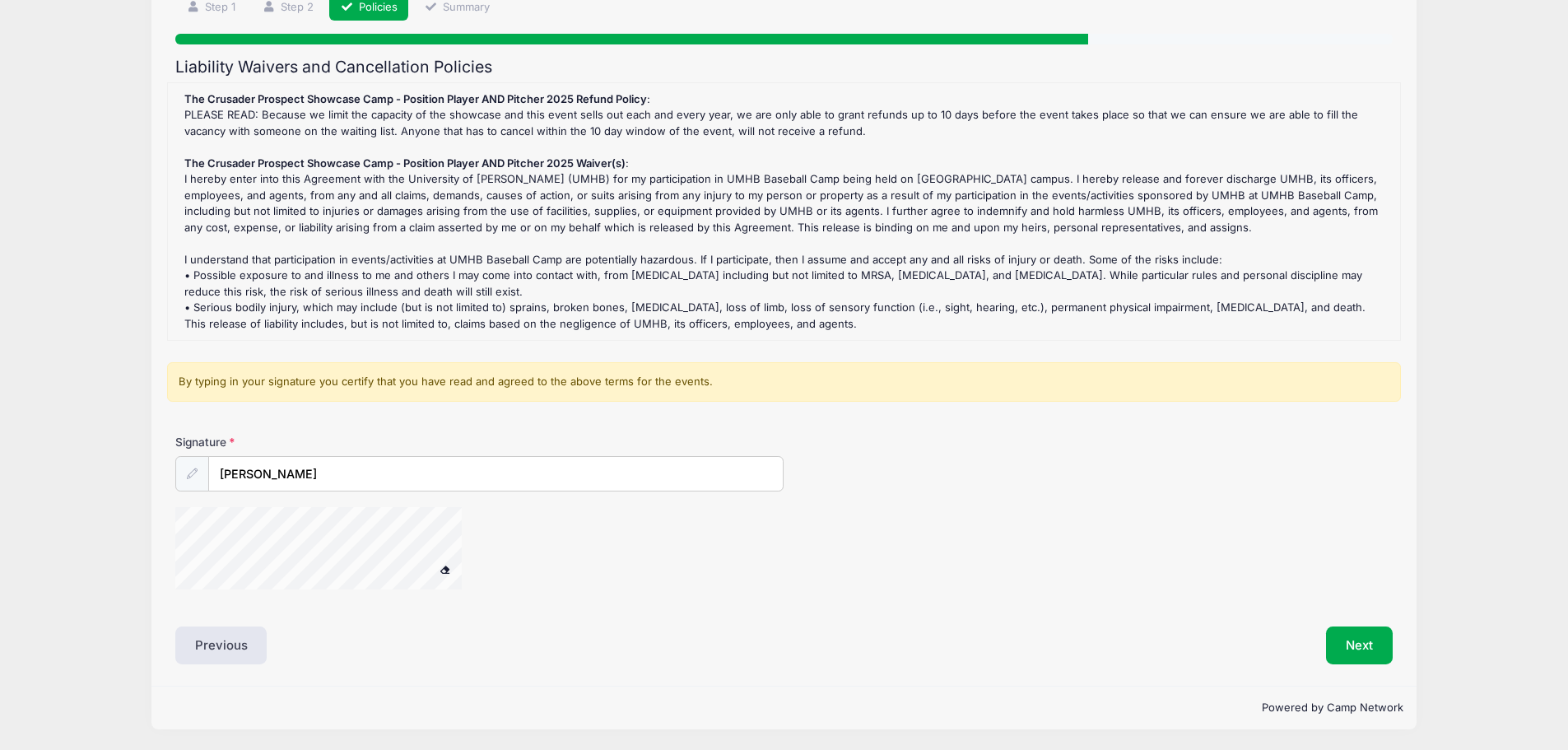
scroll to position [108, 0]
click at [1373, 641] on button "Next" at bounding box center [1360, 645] width 67 height 38
click at [1388, 639] on button "Next" at bounding box center [1360, 645] width 67 height 38
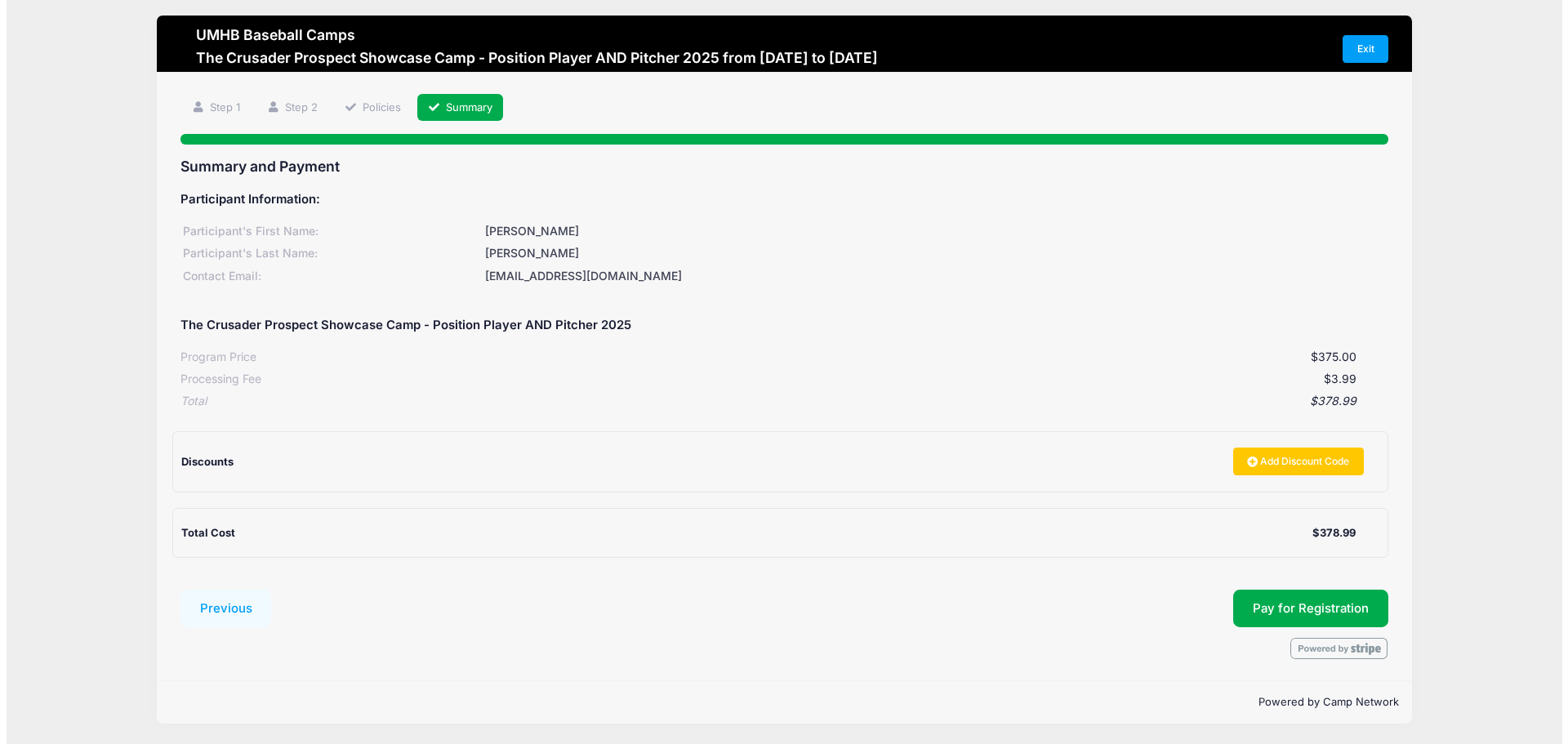
scroll to position [7, 0]
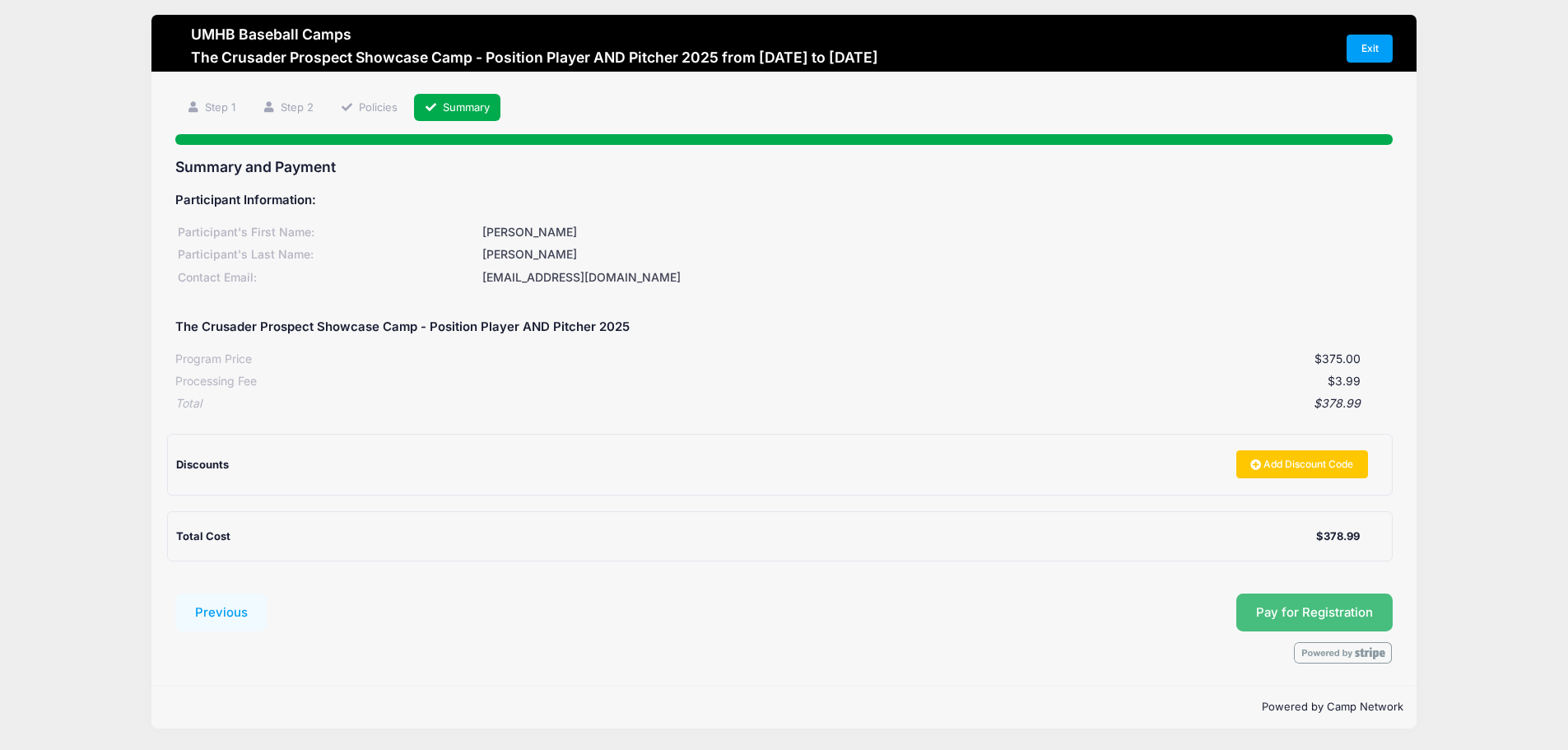
click at [1323, 600] on button "Pay for Registration" at bounding box center [1315, 612] width 157 height 38
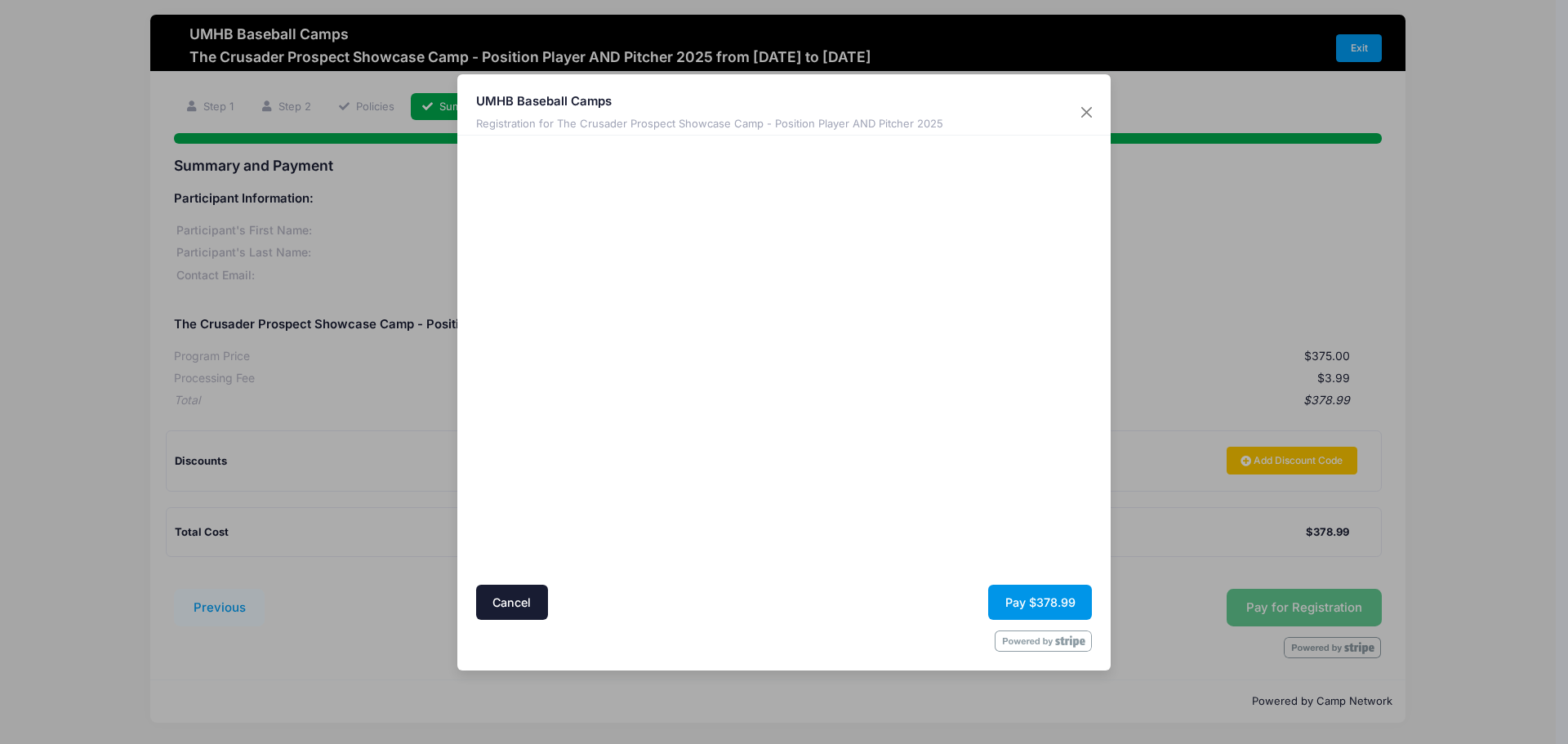
click at [1043, 605] on button "Pay $378.99" at bounding box center [1039, 602] width 103 height 35
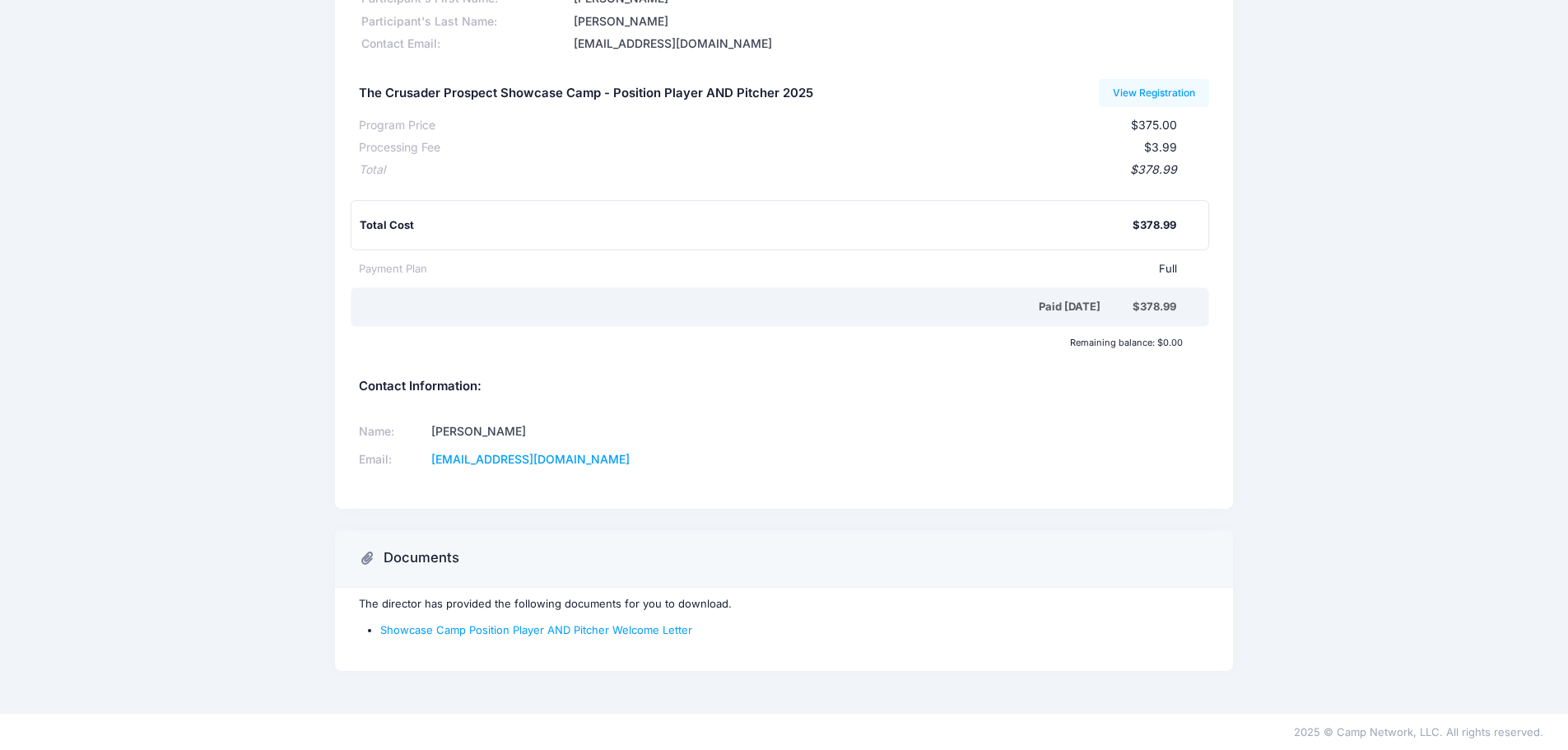
scroll to position [133, 0]
click at [637, 634] on link "Showcase Camp Position Player AND Pitcher Welcome Letter" at bounding box center [536, 629] width 312 height 13
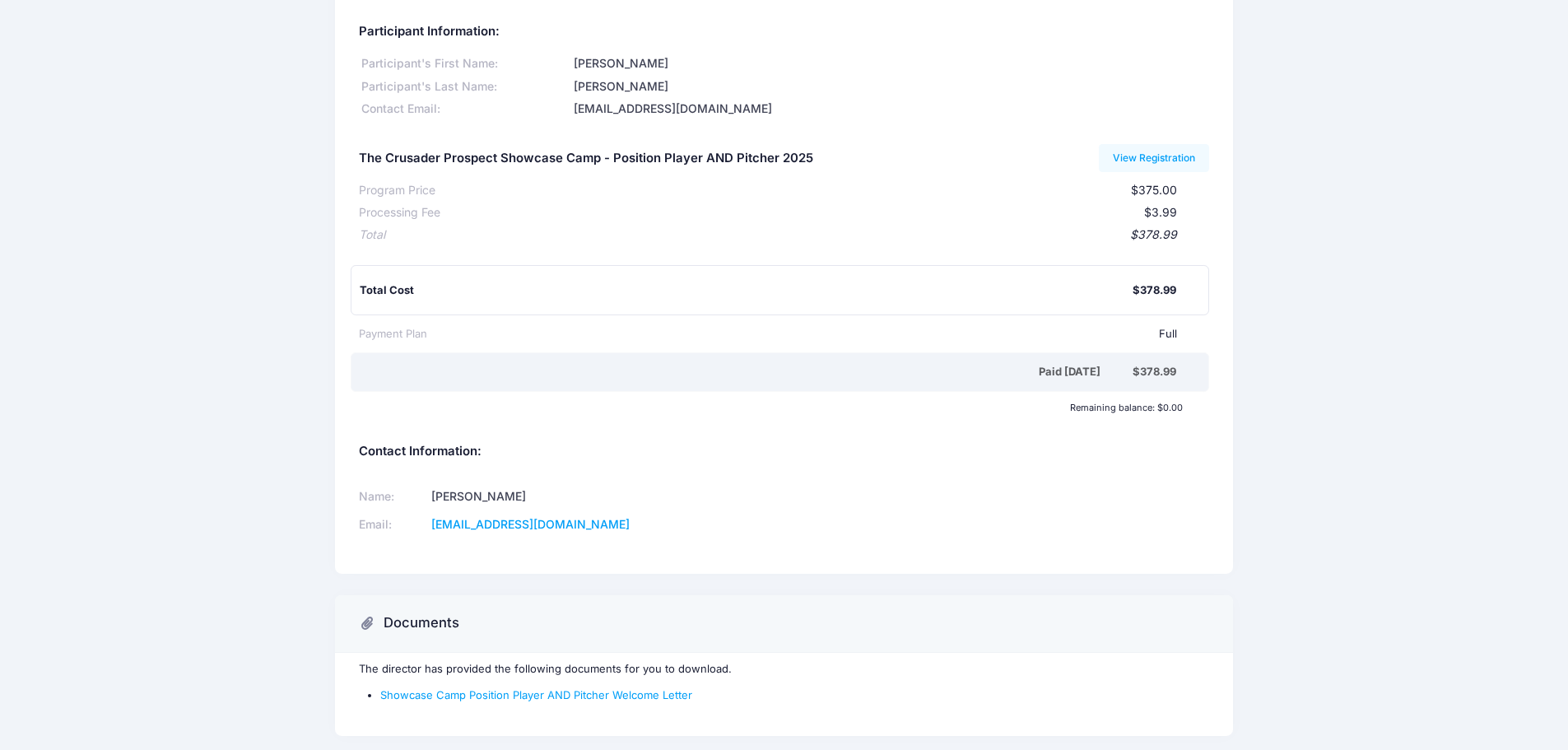
scroll to position [0, 0]
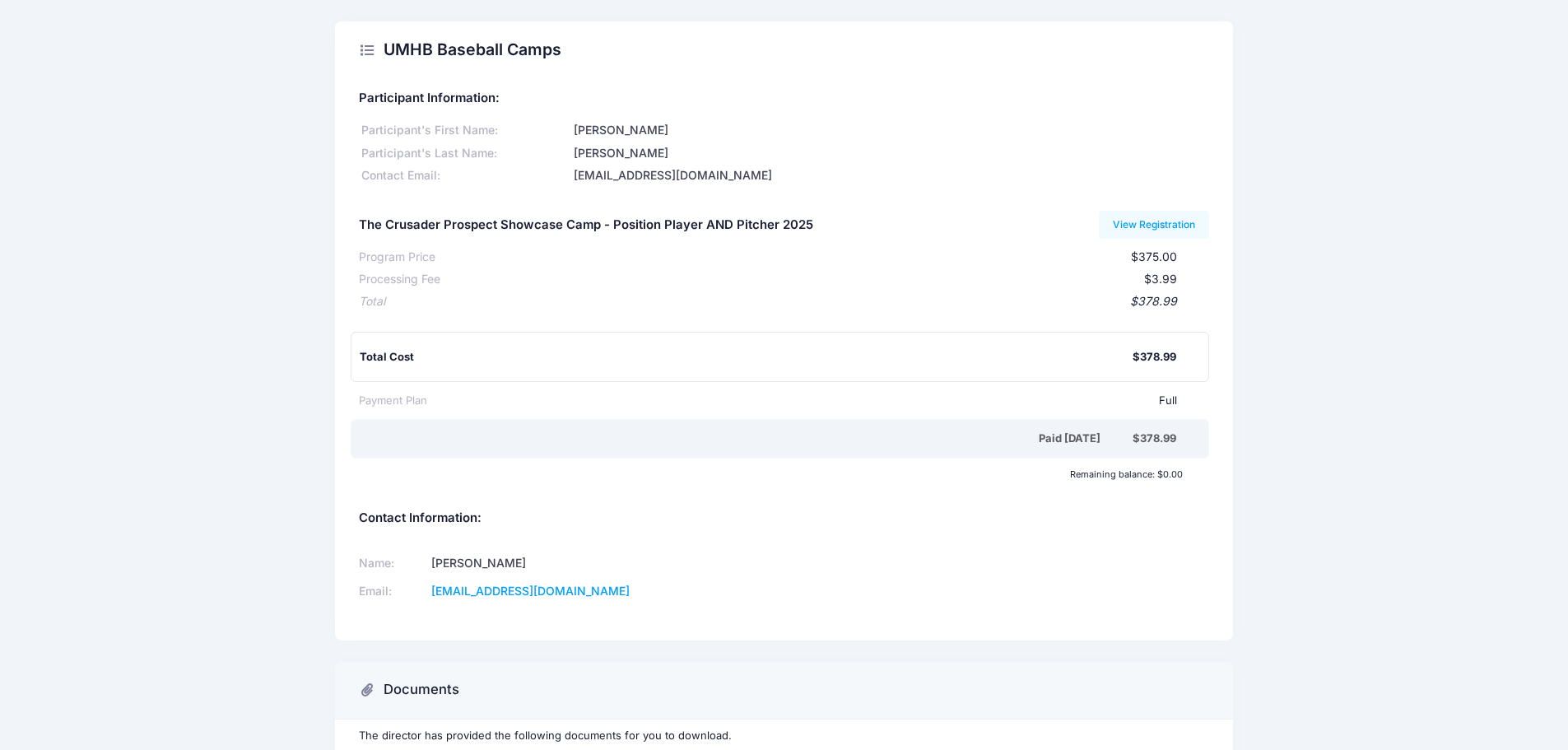
click at [604, 589] on td "mstawski@umhb.edu" at bounding box center [594, 591] width 336 height 28
click at [564, 590] on link "mstawski@umhb.edu" at bounding box center [530, 590] width 199 height 14
